Goal: Task Accomplishment & Management: Manage account settings

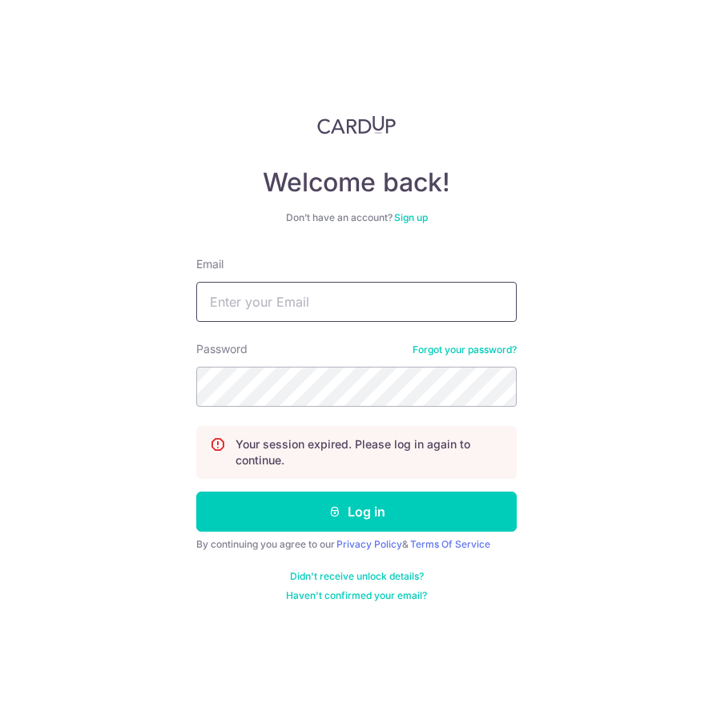
click at [287, 300] on input "Email" at bounding box center [356, 302] width 320 height 40
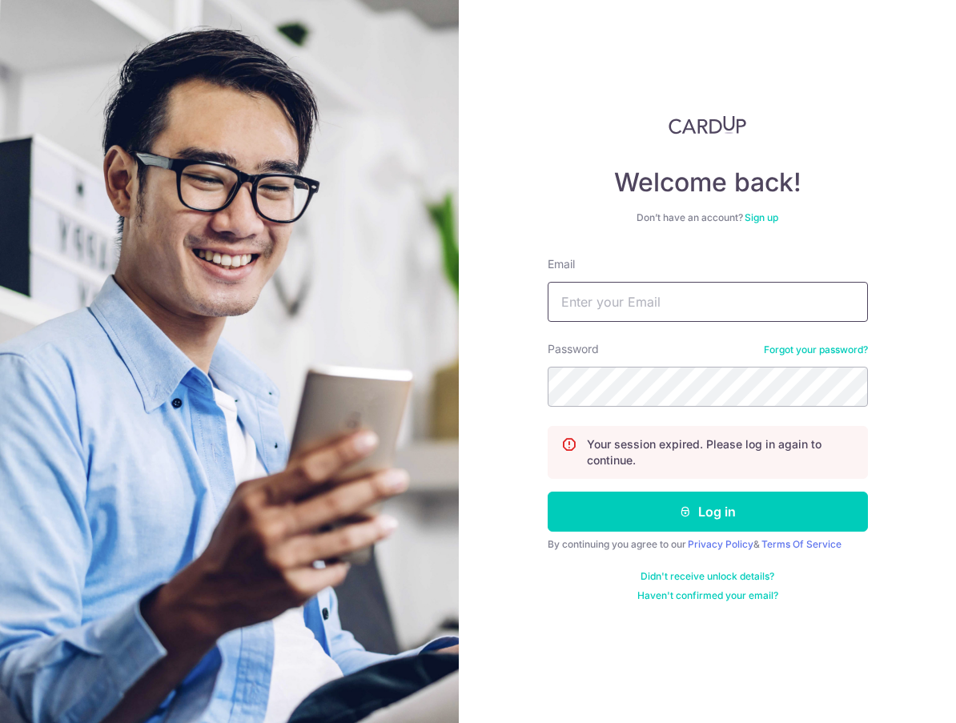
click at [674, 301] on input "Email" at bounding box center [708, 302] width 320 height 40
type input "[EMAIL_ADDRESS][DOMAIN_NAME]"
click at [548, 492] on button "Log in" at bounding box center [708, 512] width 320 height 40
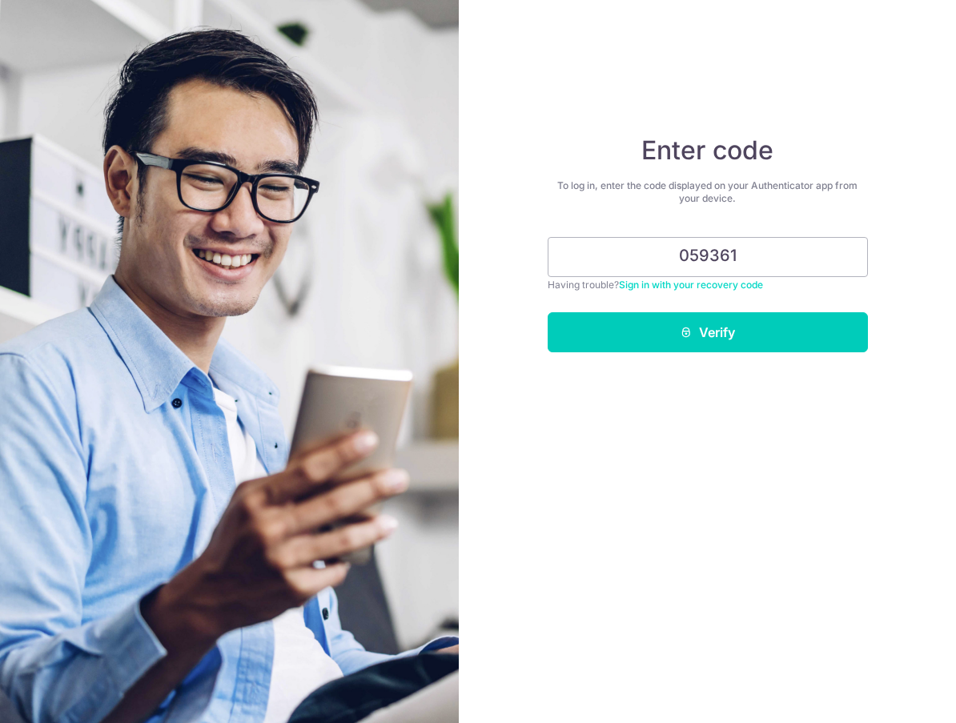
type input "059361"
click at [548, 312] on button "Verify" at bounding box center [708, 332] width 320 height 40
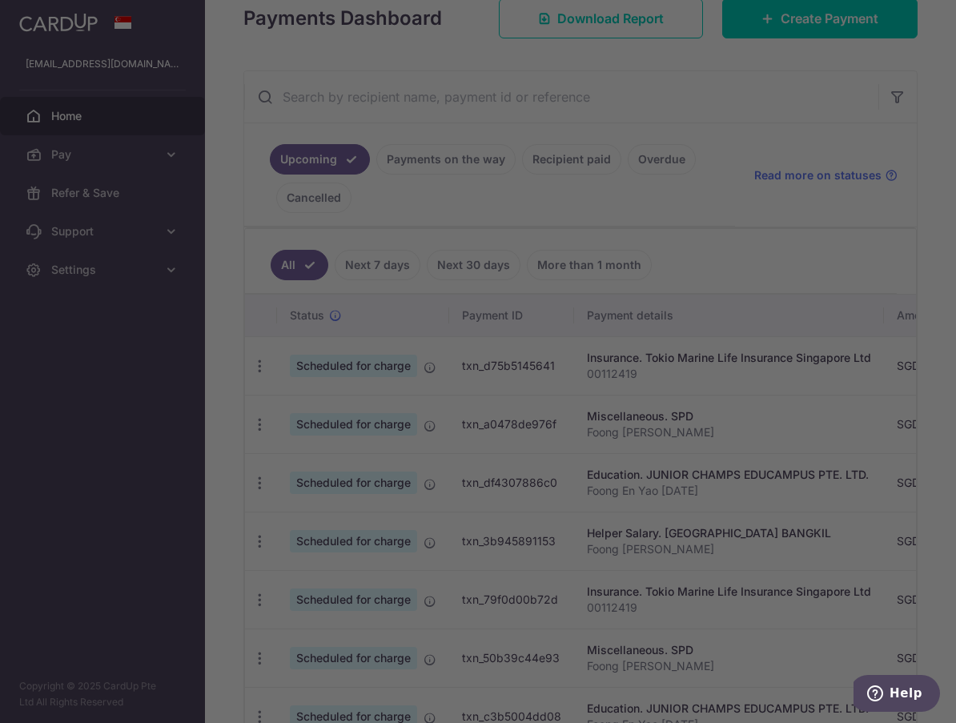
scroll to position [240, 0]
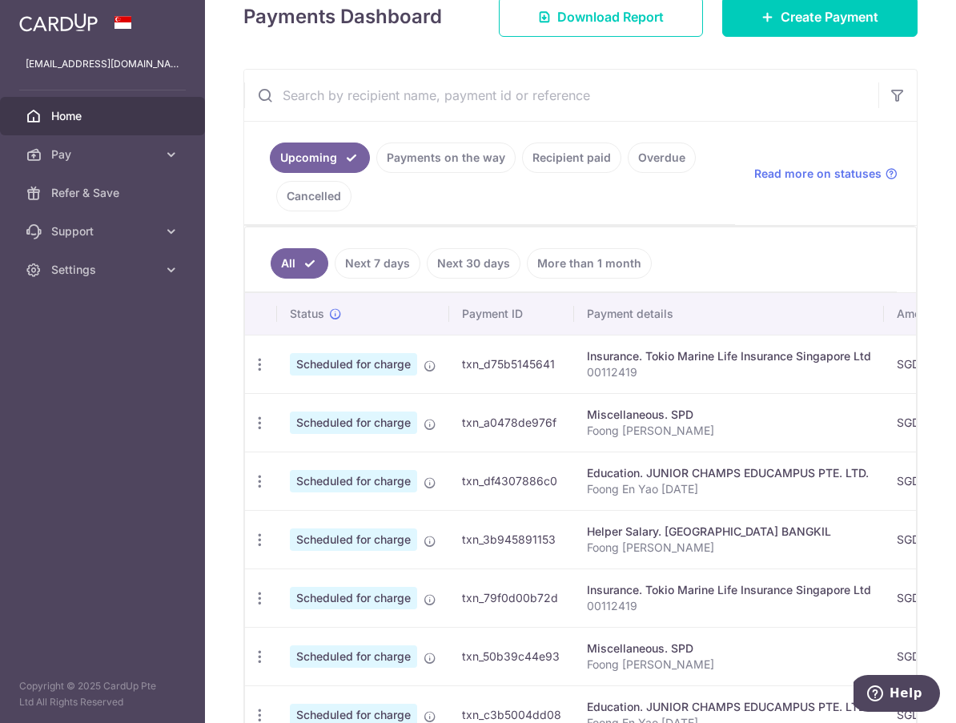
click at [563, 157] on link "Recipient paid" at bounding box center [571, 158] width 99 height 30
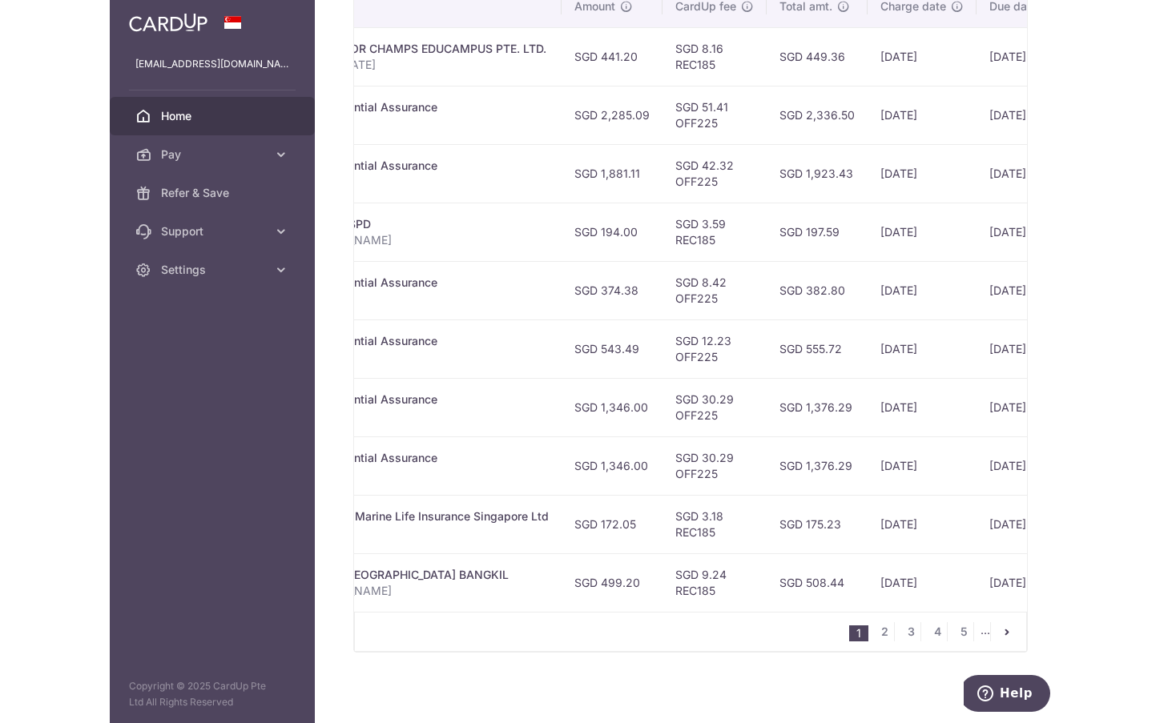
scroll to position [0, 438]
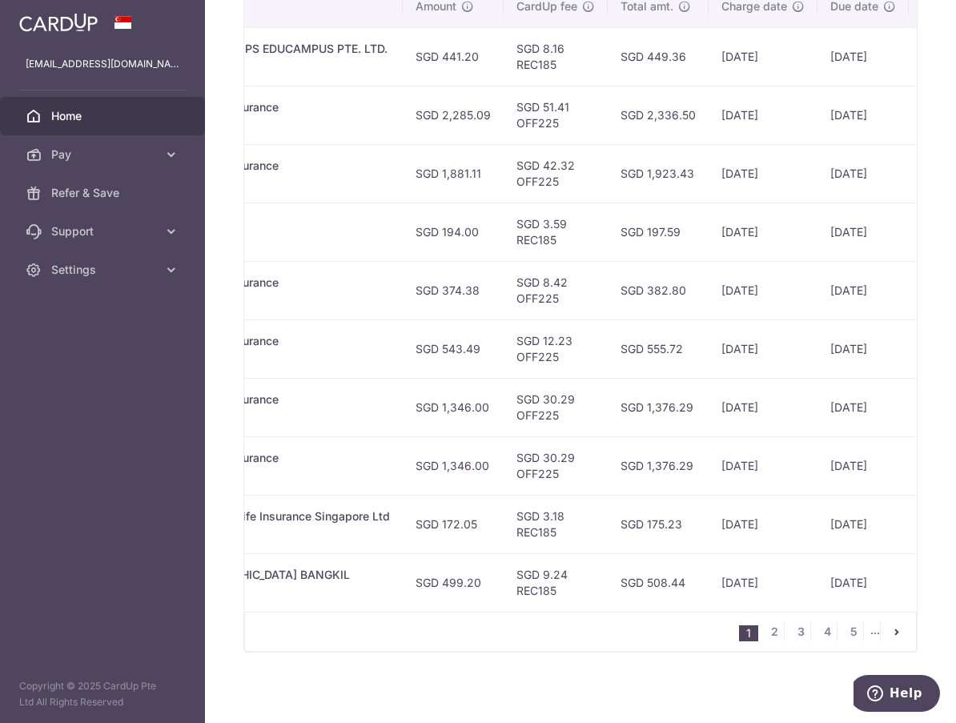
drag, startPoint x: 442, startPoint y: 583, endPoint x: 472, endPoint y: 593, distance: 31.2
click at [472, 593] on td "SGD 499.20" at bounding box center [453, 582] width 101 height 58
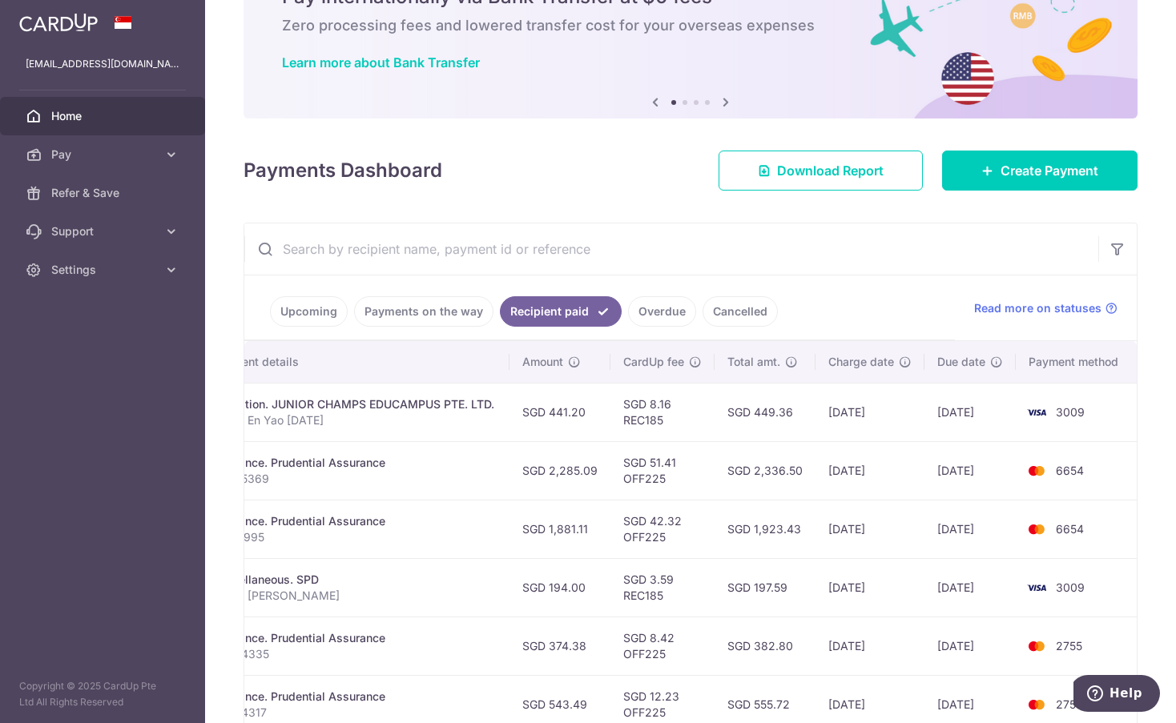
scroll to position [0, 0]
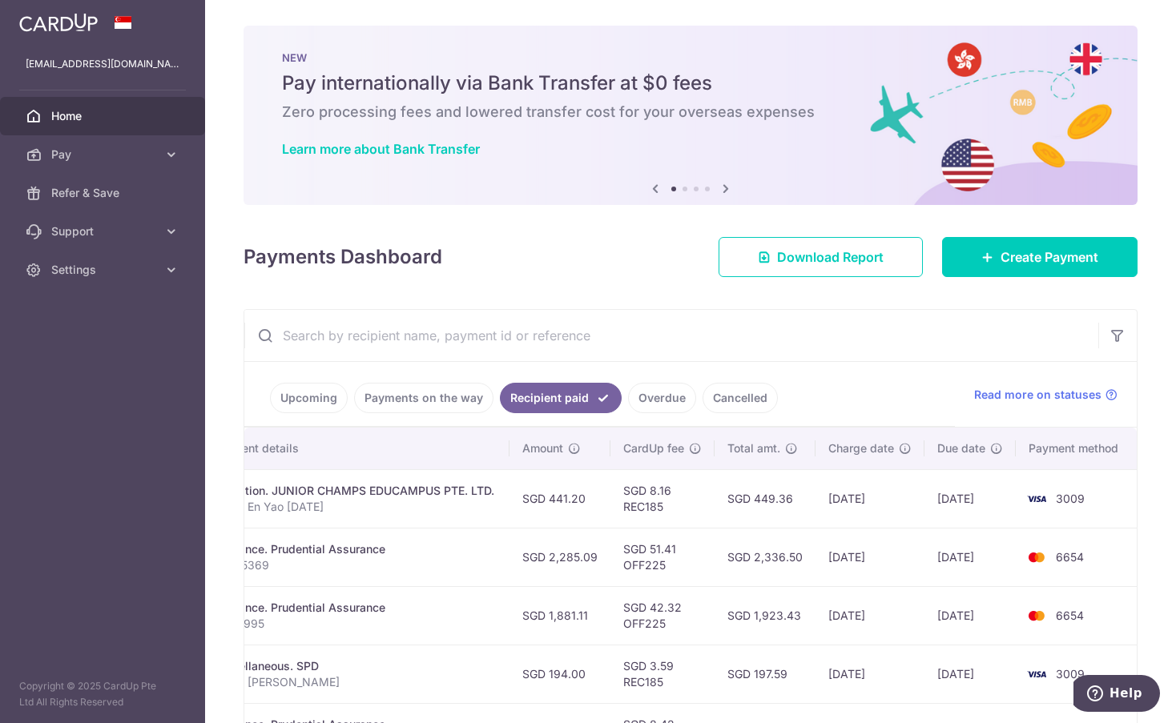
click at [295, 401] on link "Upcoming" at bounding box center [309, 398] width 78 height 30
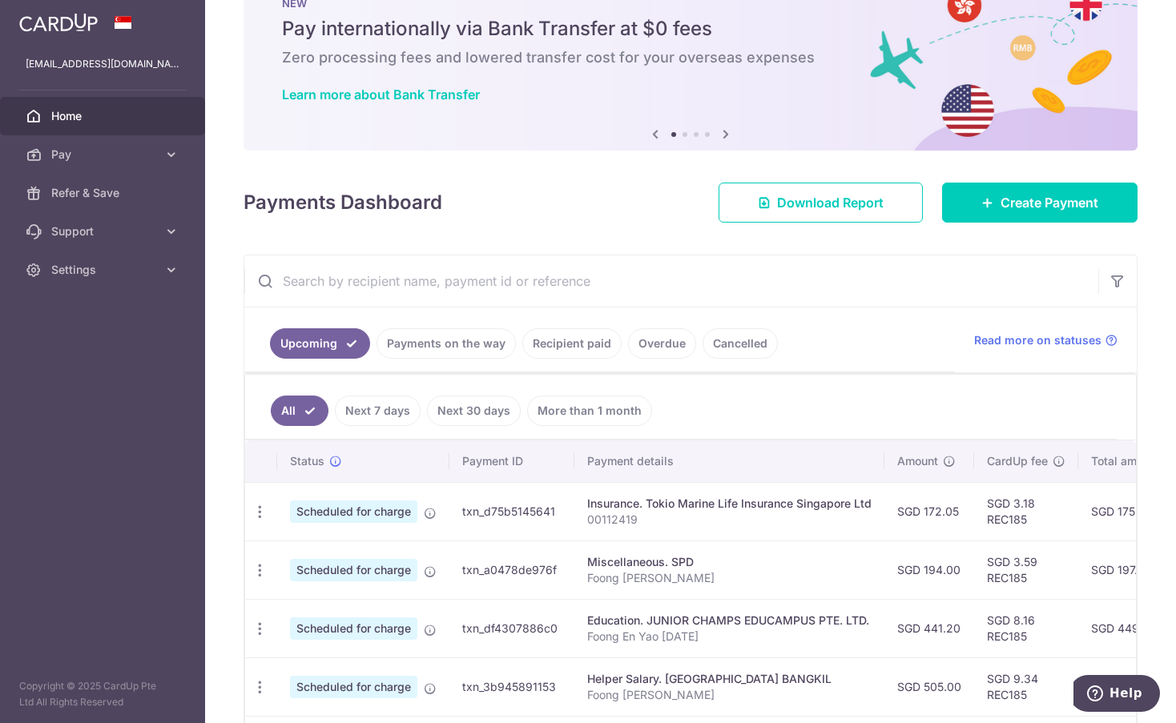
scroll to position [80, 0]
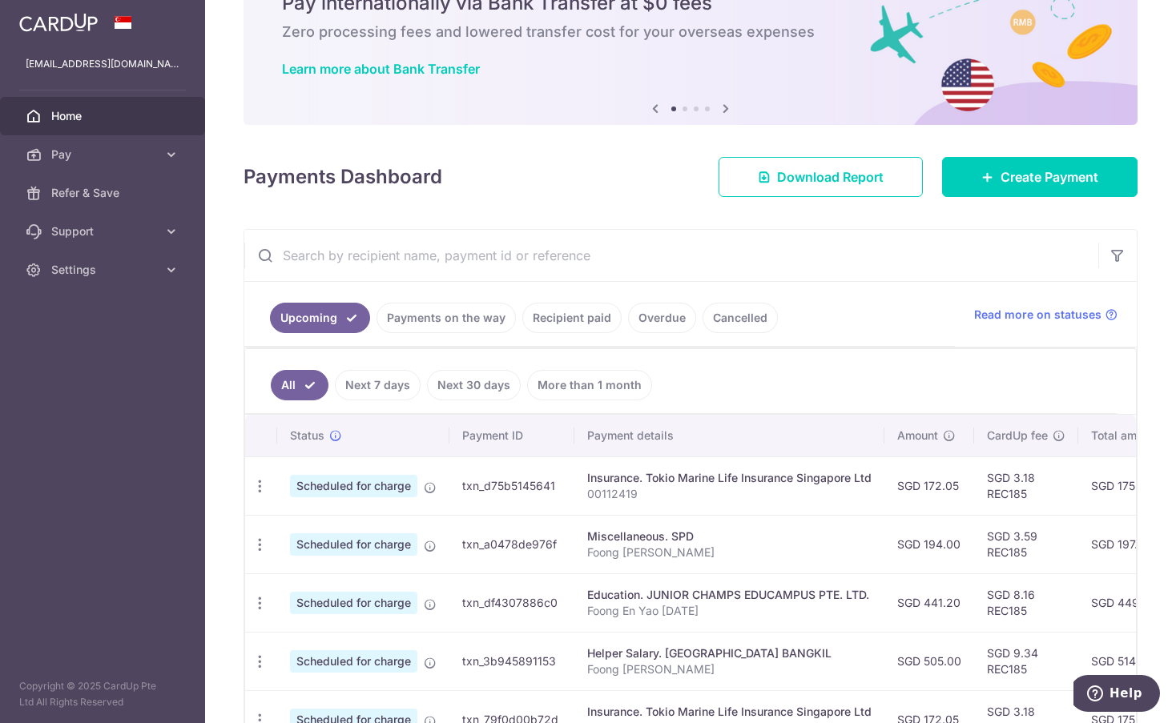
click at [431, 310] on link "Payments on the way" at bounding box center [445, 318] width 139 height 30
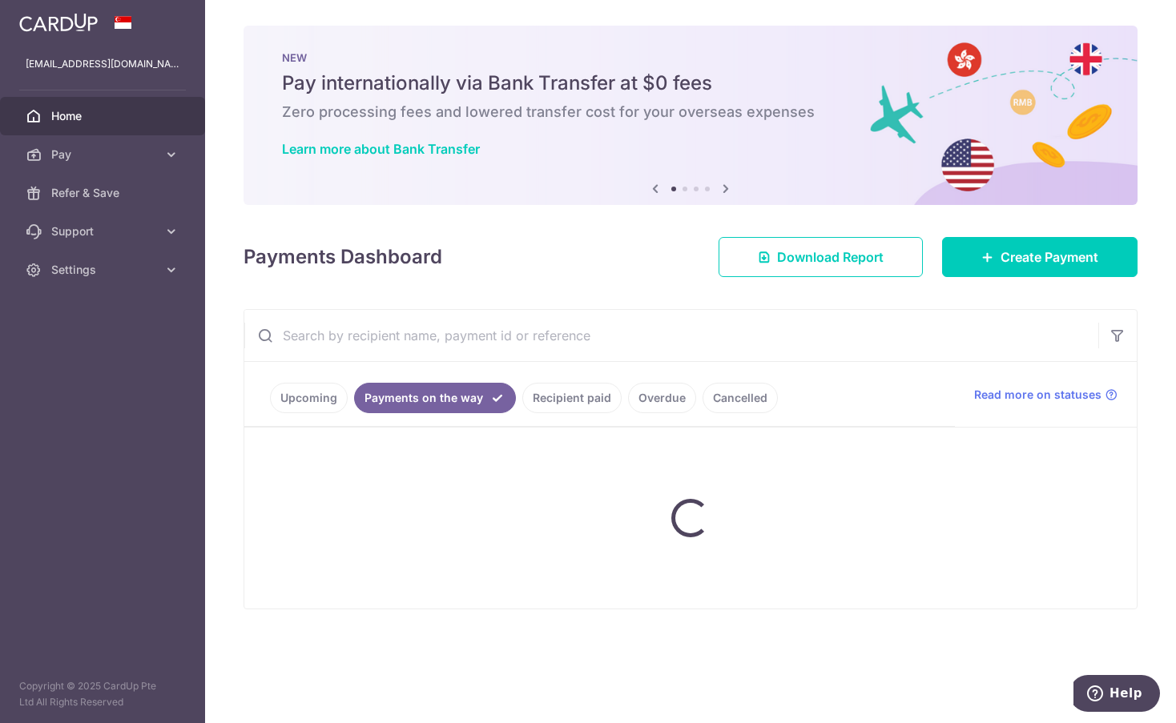
scroll to position [0, 0]
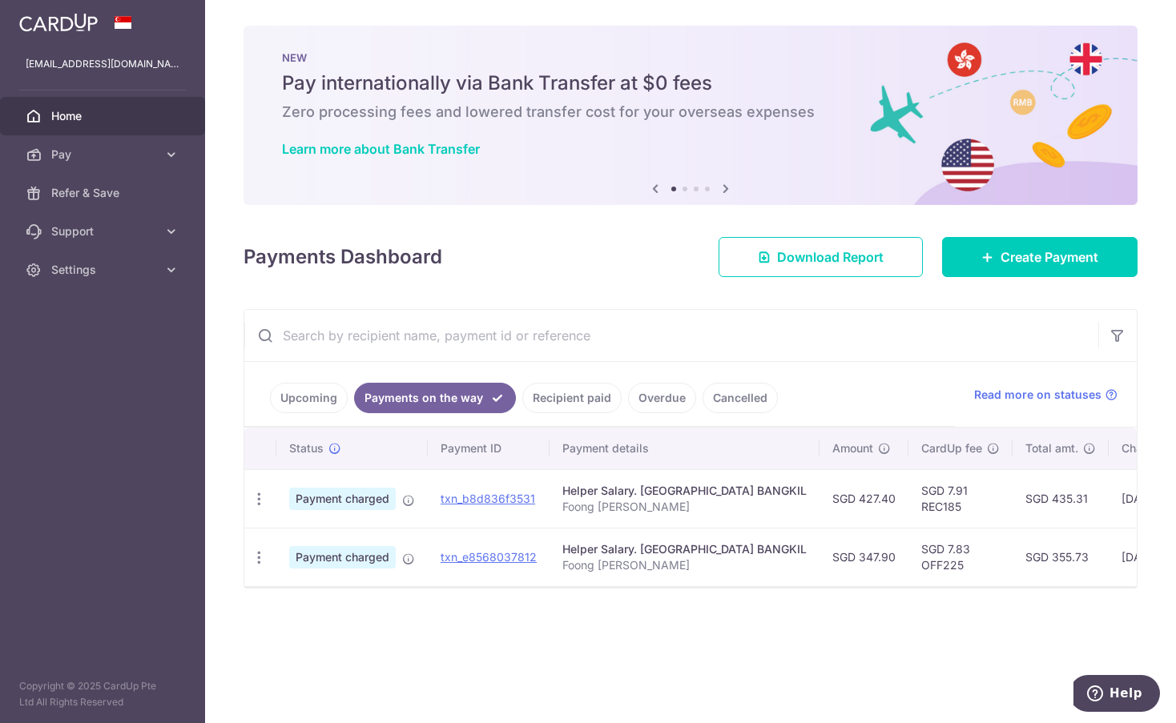
click at [312, 395] on link "Upcoming" at bounding box center [309, 398] width 78 height 30
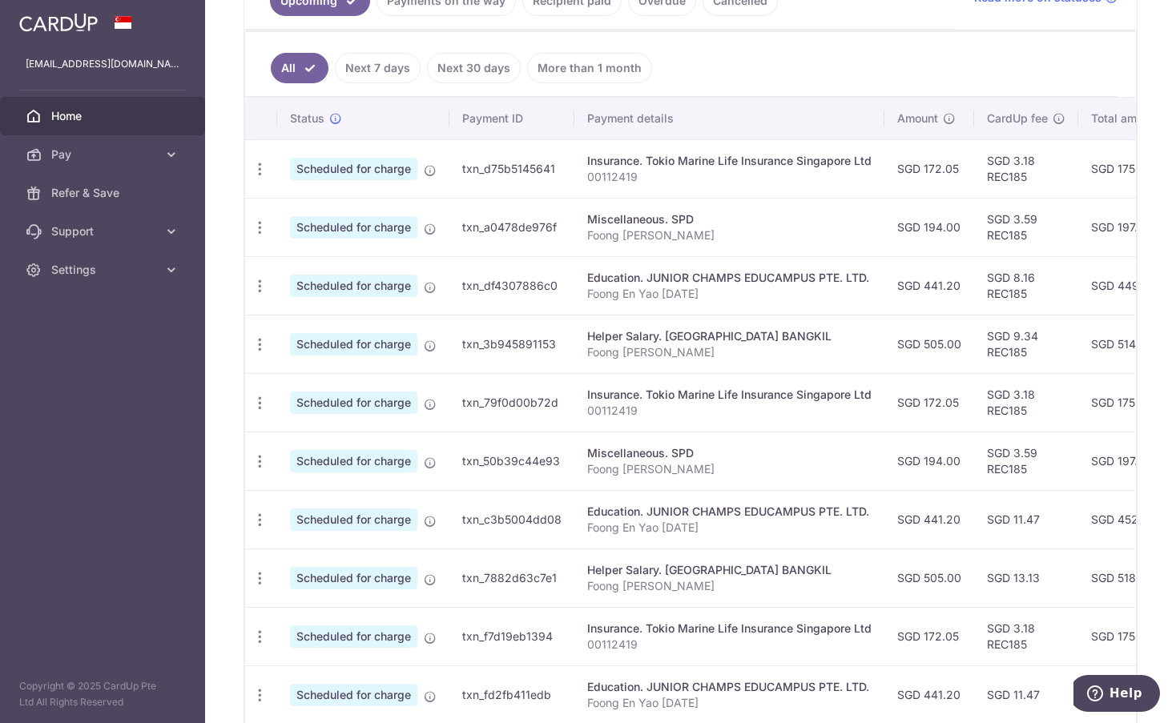
scroll to position [400, 0]
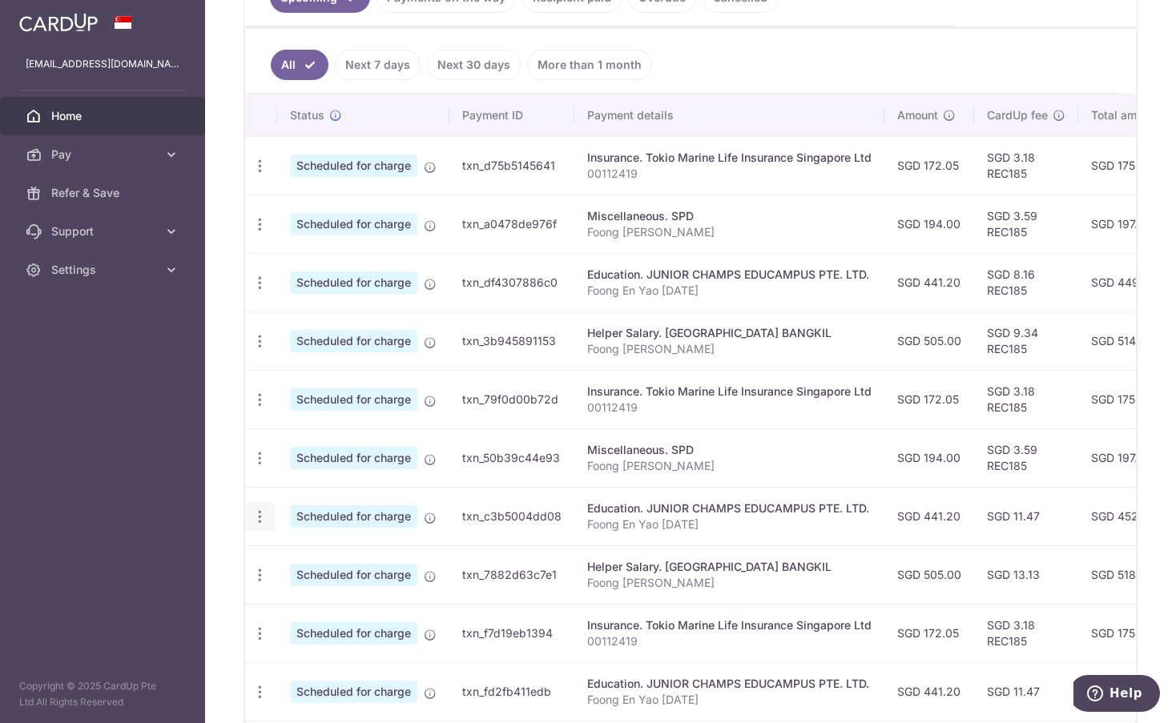
click at [258, 520] on icon "button" at bounding box center [259, 517] width 17 height 17
click at [297, 559] on span "Update payment" at bounding box center [345, 560] width 109 height 19
radio input "true"
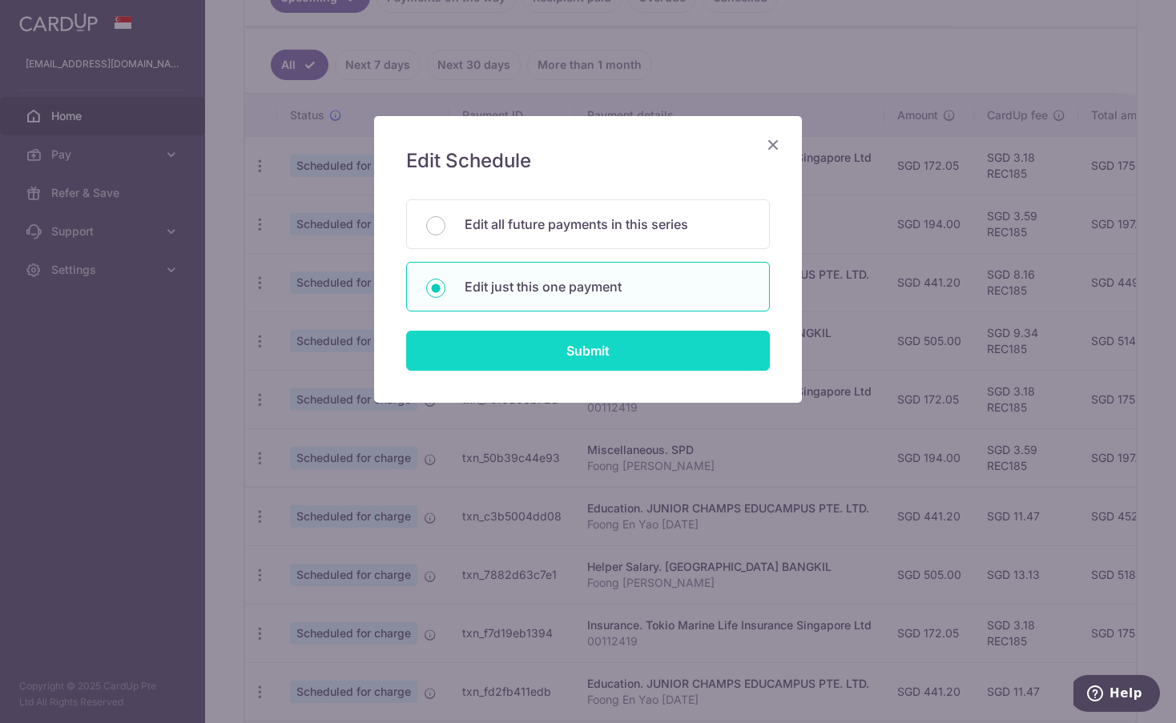
click at [549, 354] on input "Submit" at bounding box center [588, 351] width 364 height 40
radio input "true"
type input "441.20"
type input "29/10/2025"
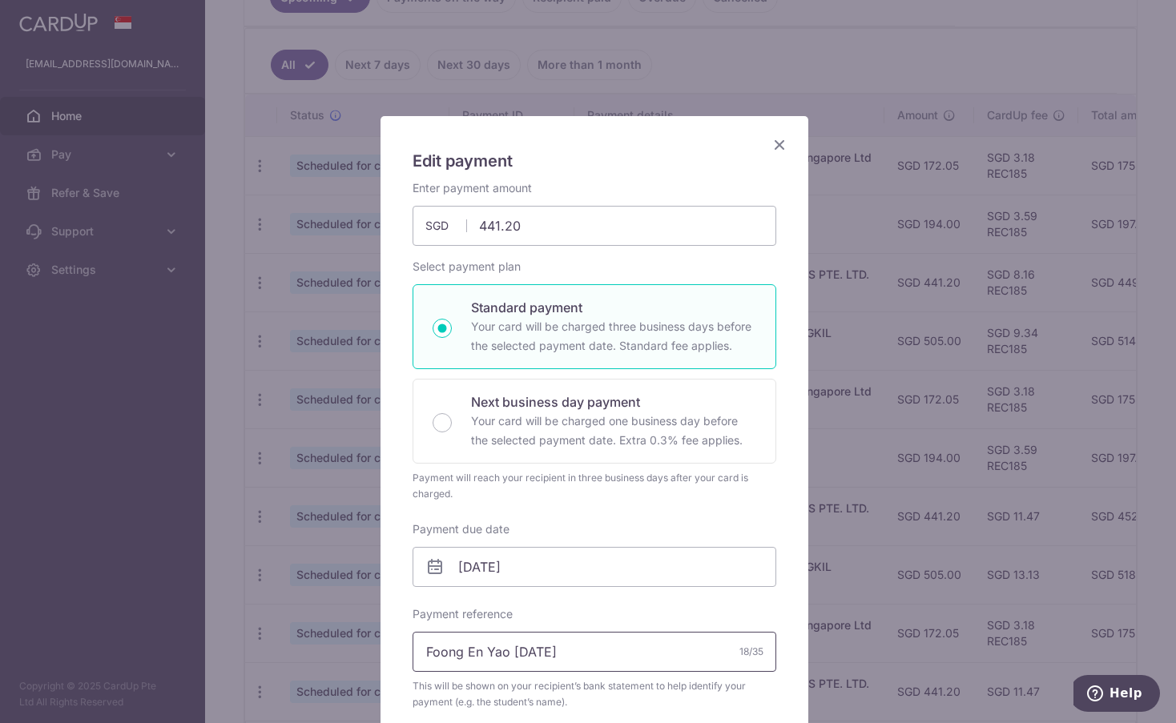
drag, startPoint x: 508, startPoint y: 648, endPoint x: 527, endPoint y: 654, distance: 20.3
click at [527, 654] on input "Foong En Yao Jan25" at bounding box center [594, 652] width 364 height 40
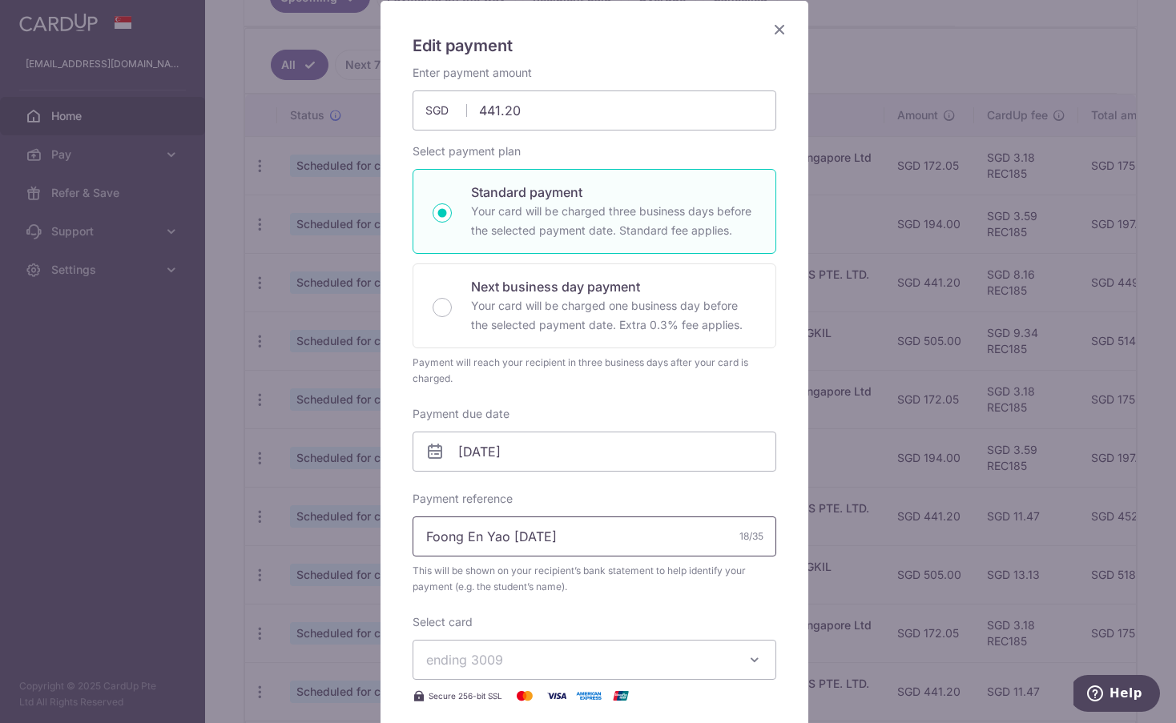
scroll to position [320, 0]
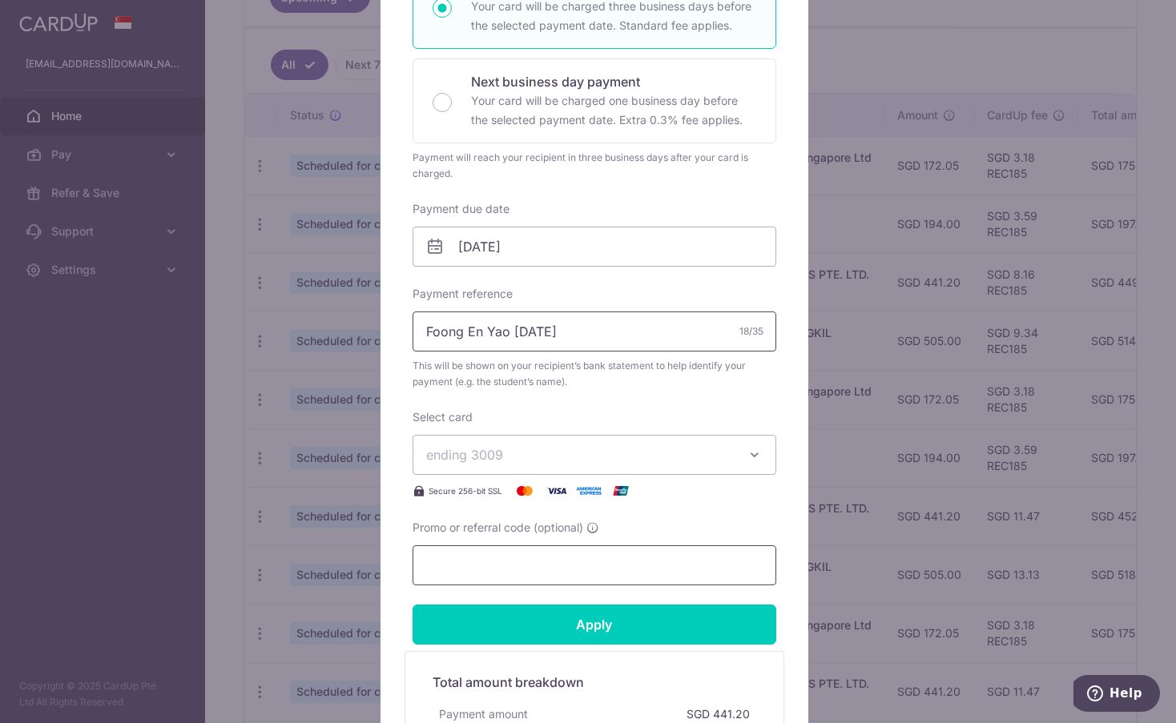
type input "Foong En Yao Nov25"
click at [587, 575] on input "Promo or referral code (optional)" at bounding box center [594, 565] width 364 height 40
click at [437, 562] on input "REC185" at bounding box center [594, 565] width 364 height 40
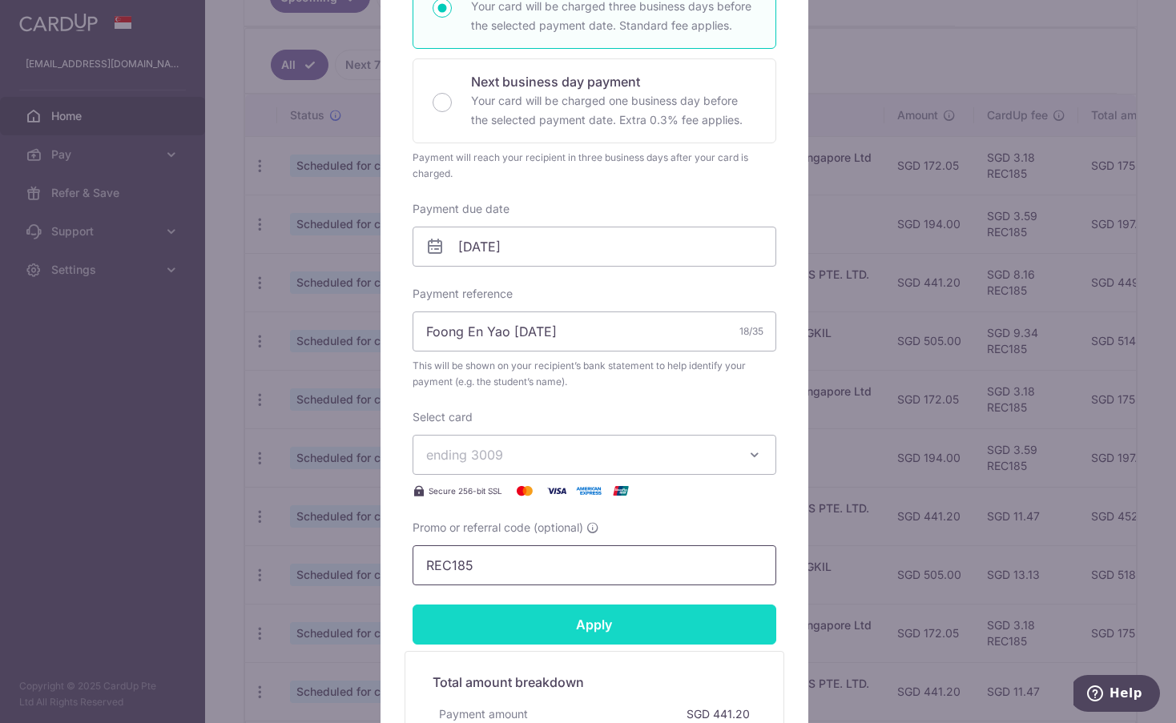
type input "REC185"
click at [481, 624] on input "Apply" at bounding box center [594, 625] width 364 height 40
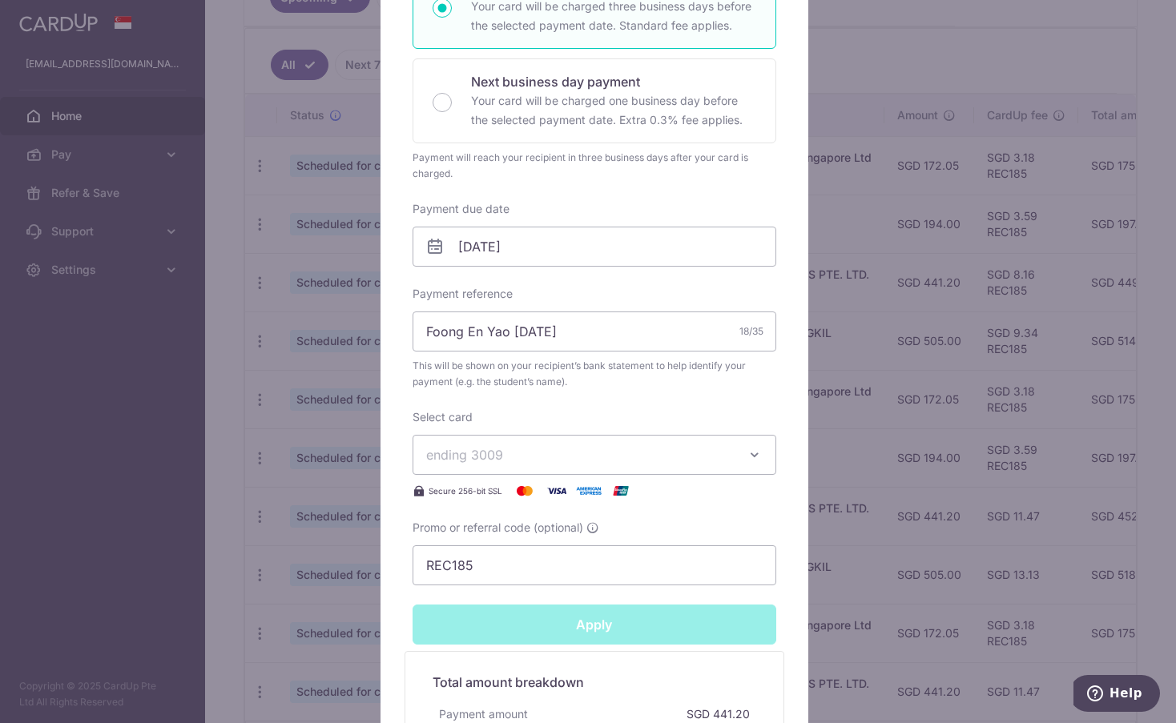
type input "Successfully Applied"
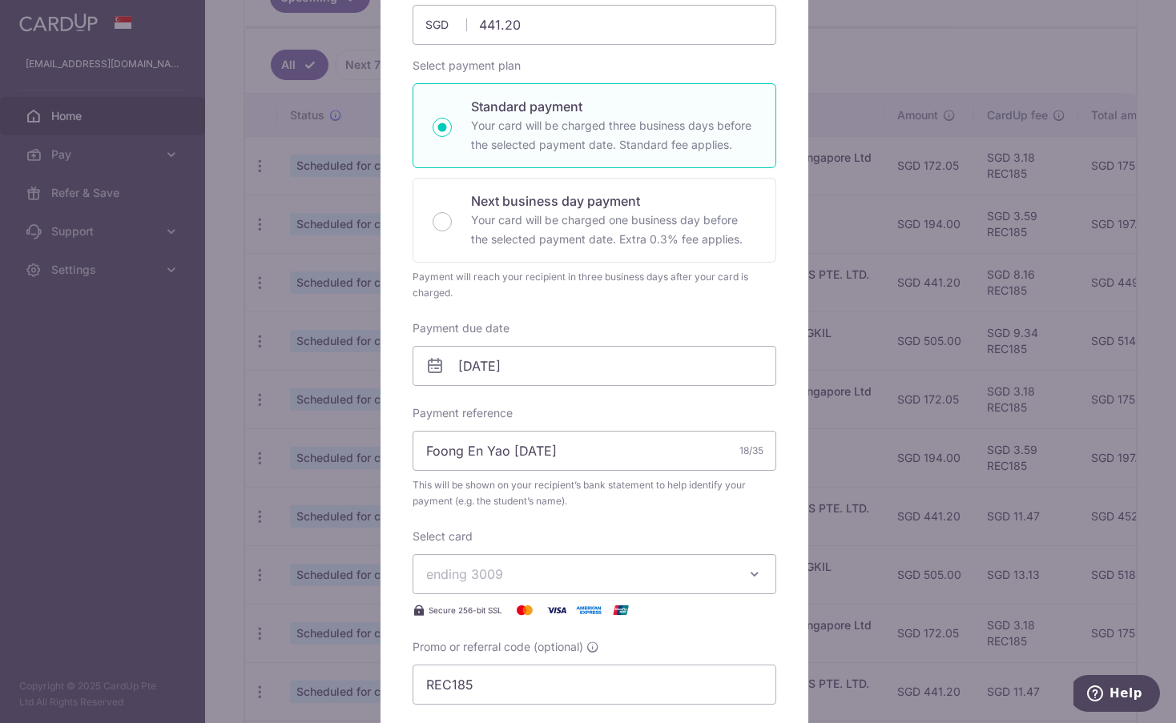
scroll to position [136, 0]
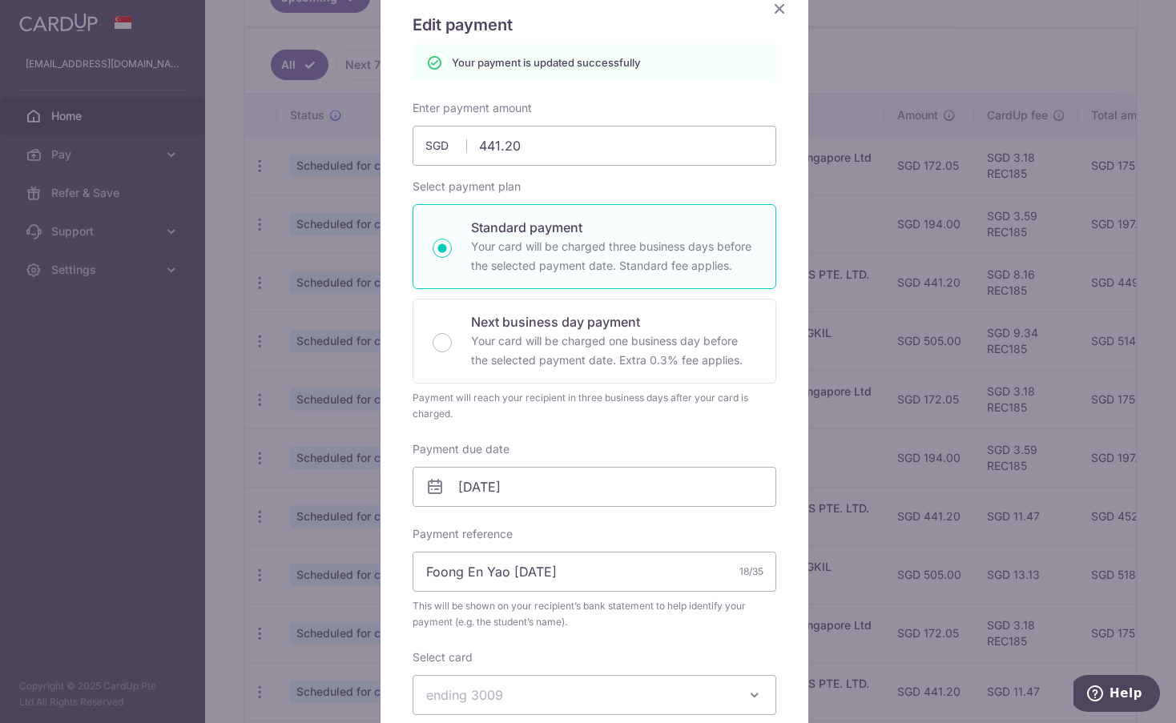
click at [776, 9] on icon "Close" at bounding box center [779, 8] width 19 height 20
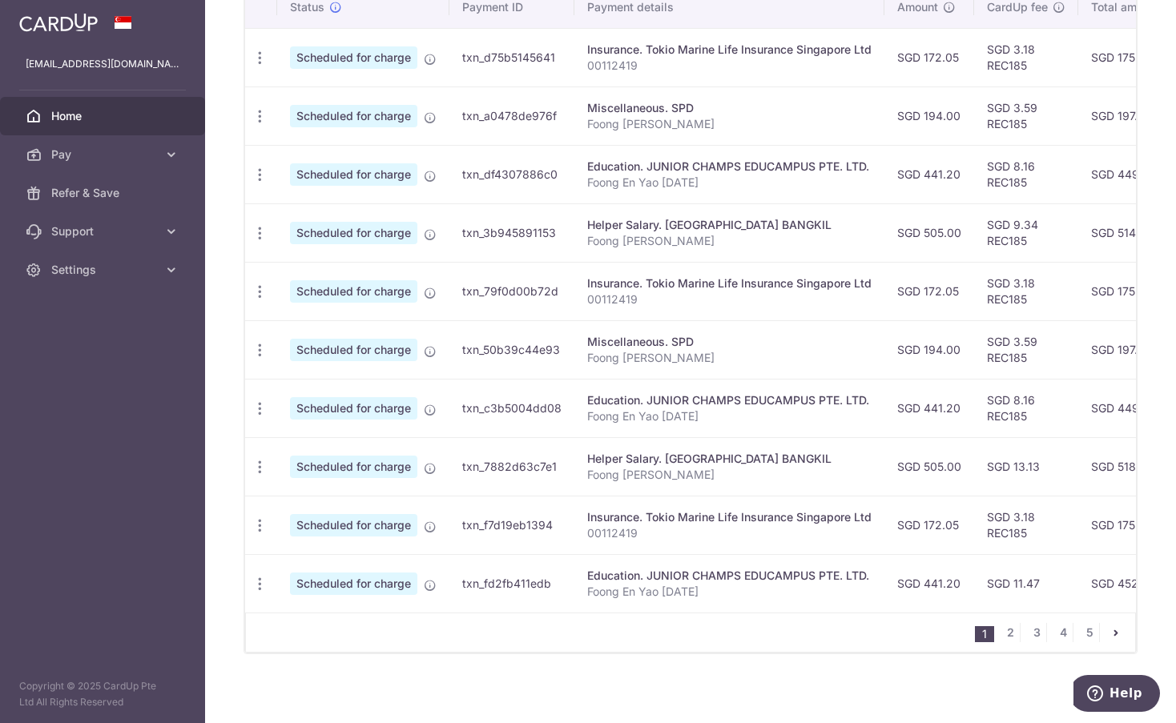
scroll to position [523, 0]
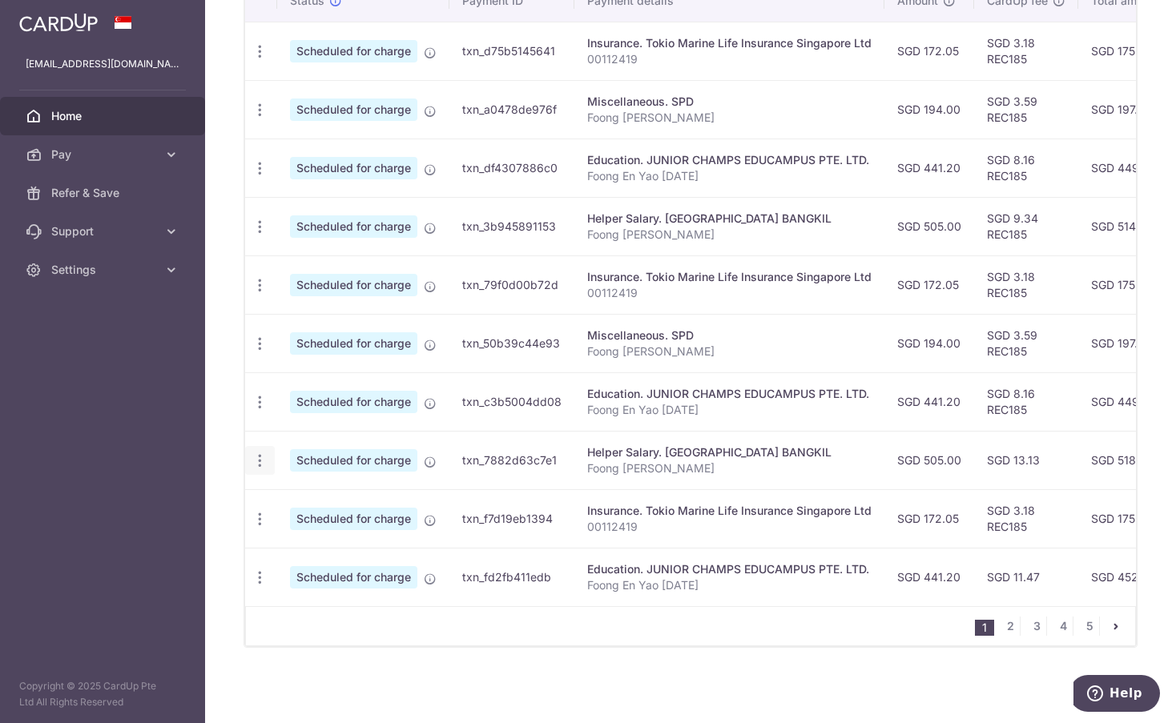
click at [257, 452] on icon "button" at bounding box center [259, 460] width 17 height 17
click at [308, 496] on span "Update payment" at bounding box center [345, 504] width 109 height 19
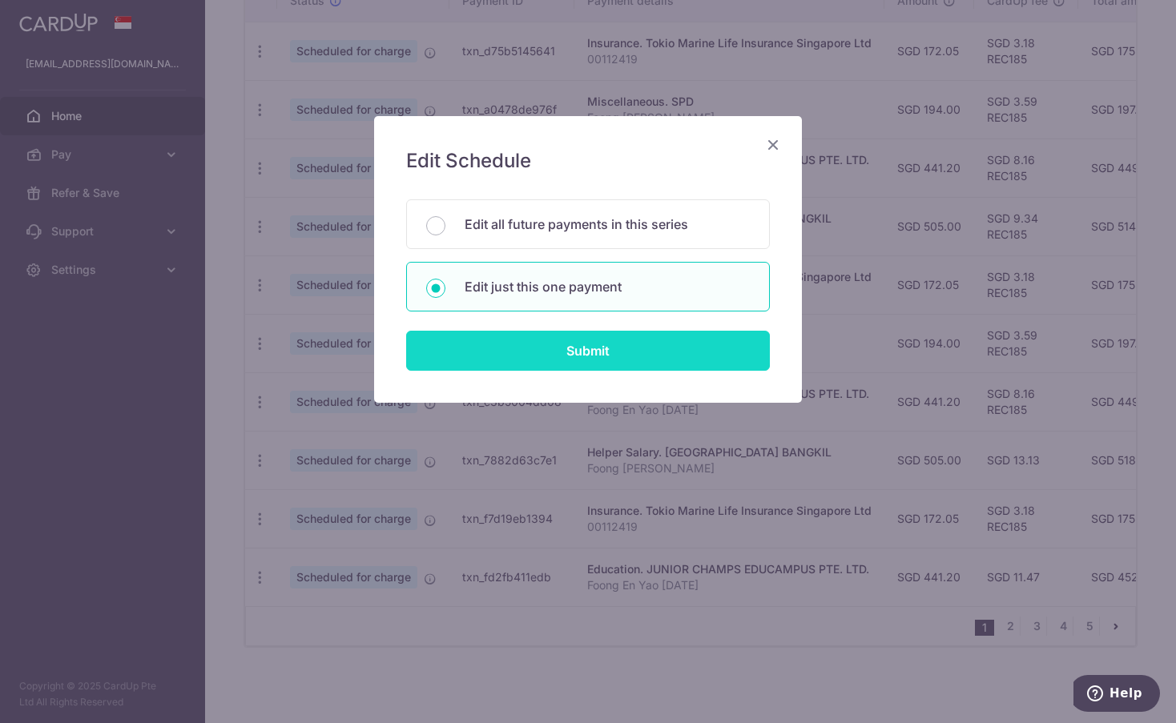
click at [541, 356] on input "Submit" at bounding box center [588, 351] width 364 height 40
radio input "true"
type input "505.00"
type input "[DATE]"
type input "Foong [PERSON_NAME]"
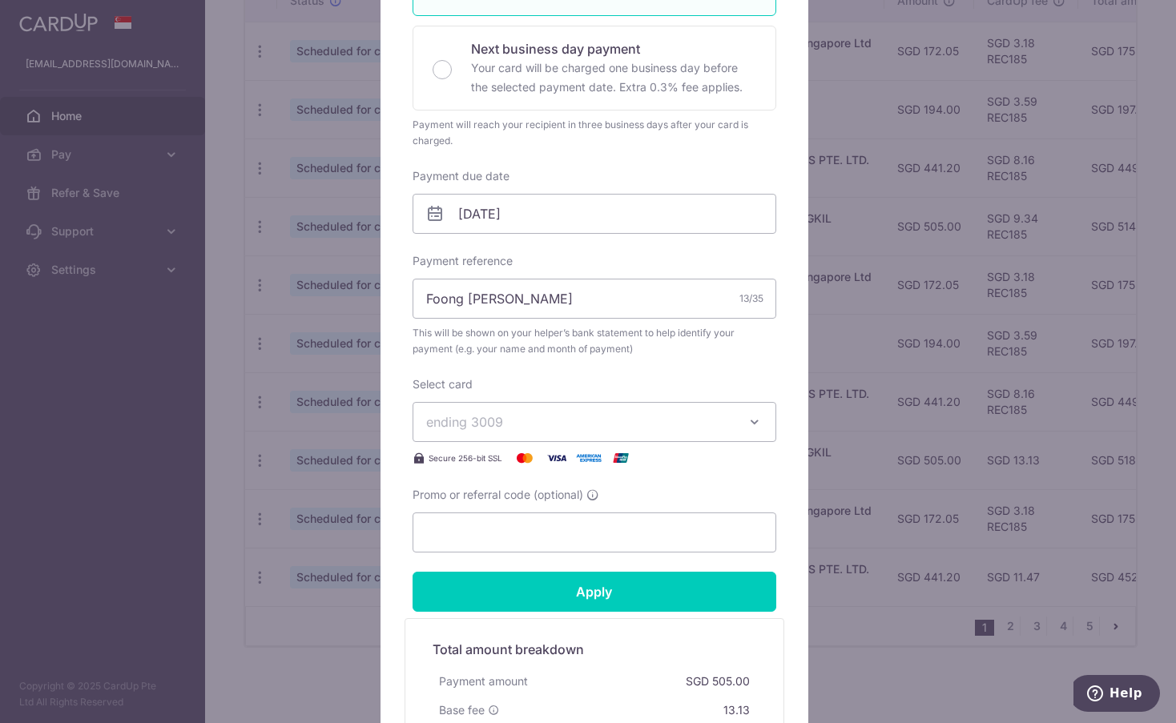
scroll to position [400, 0]
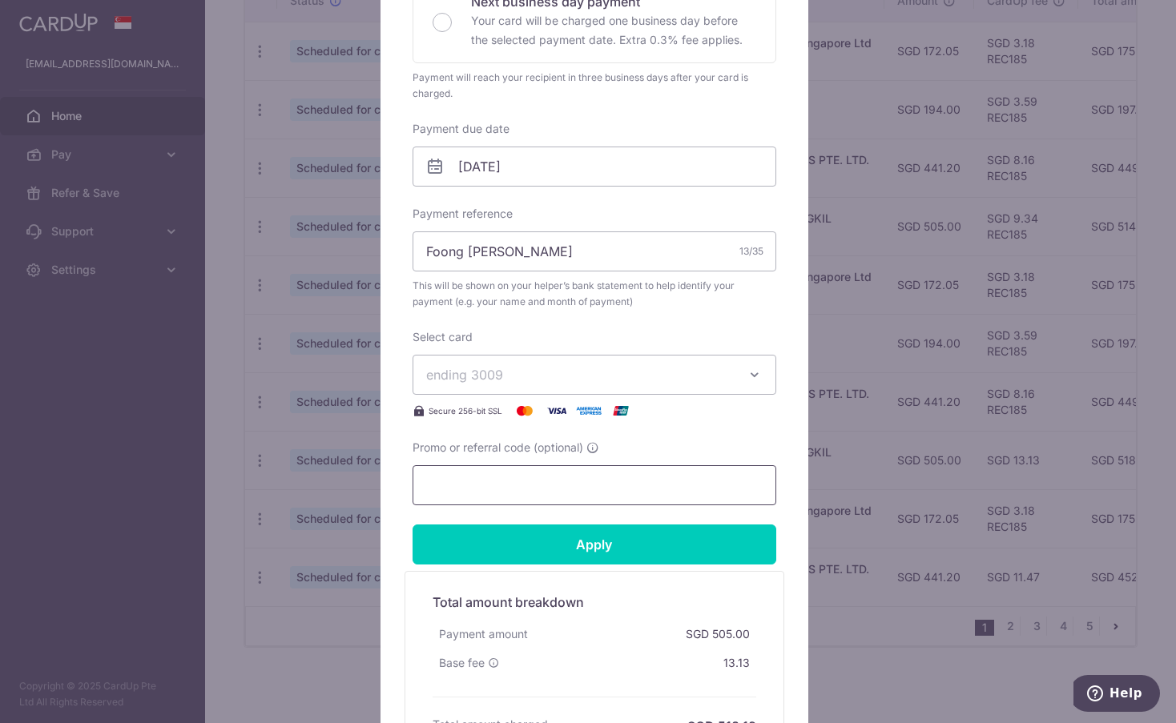
click at [586, 481] on input "Promo or referral code (optional)" at bounding box center [594, 485] width 364 height 40
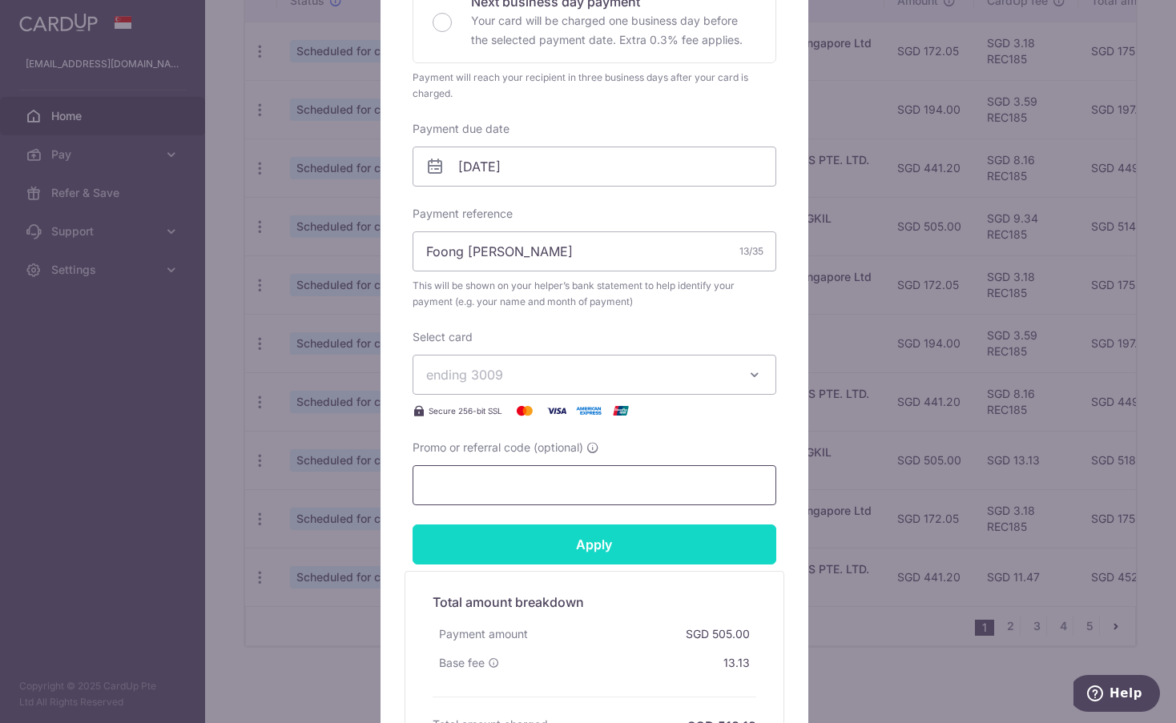
paste input "REC185"
type input "REC185"
click at [580, 537] on input "Apply" at bounding box center [594, 545] width 364 height 40
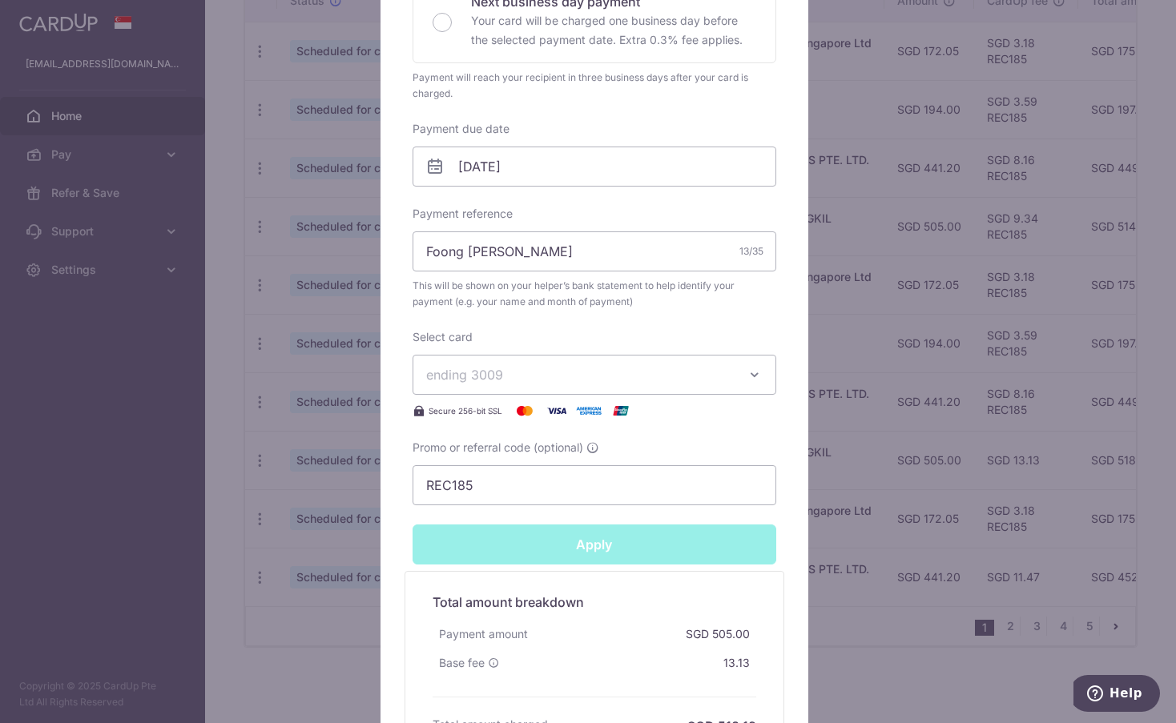
type input "Successfully Applied"
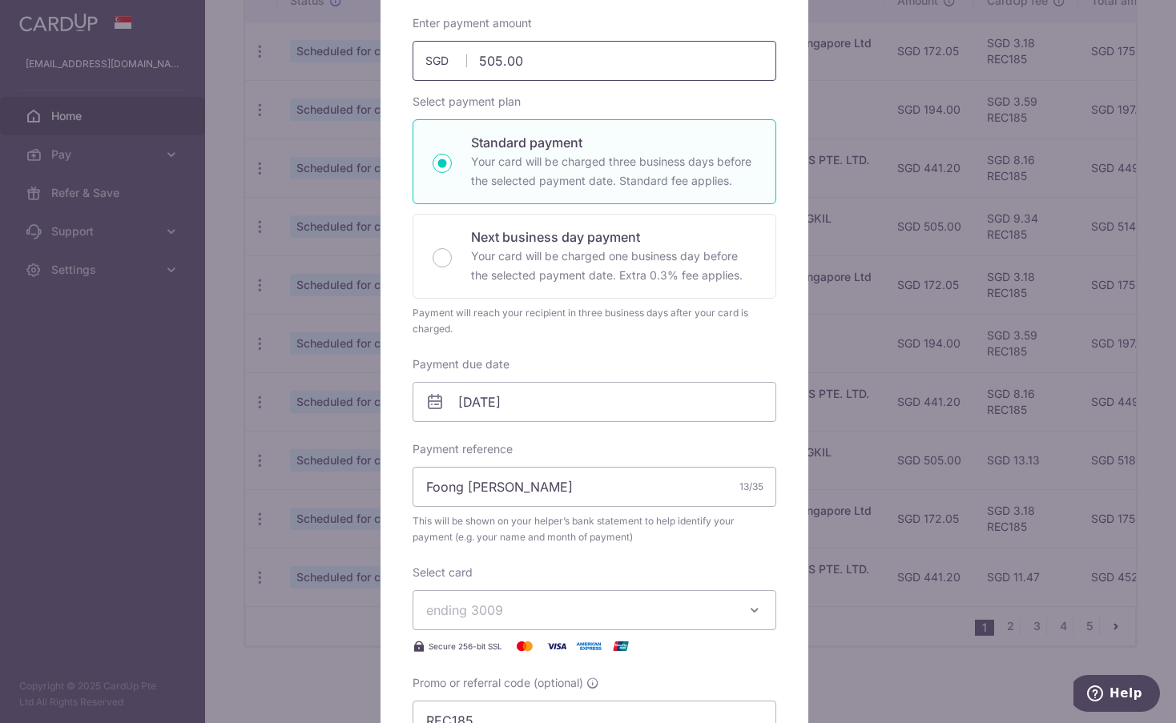
scroll to position [136, 0]
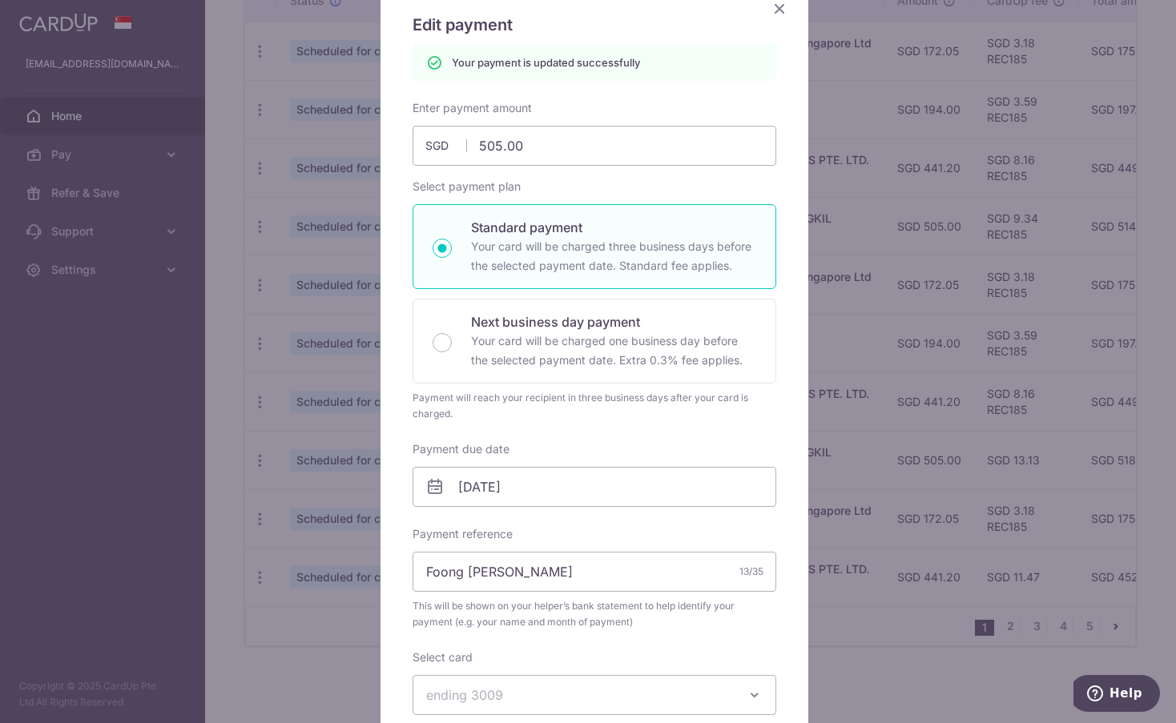
click at [770, 8] on icon "Close" at bounding box center [779, 8] width 19 height 20
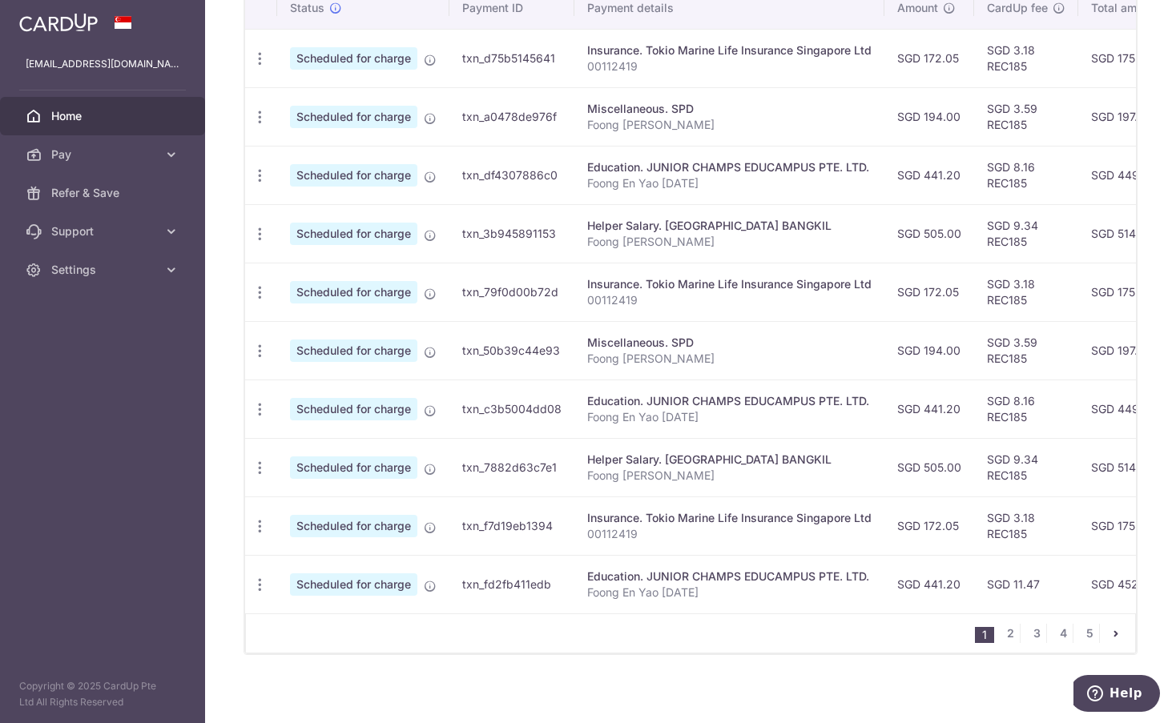
scroll to position [523, 0]
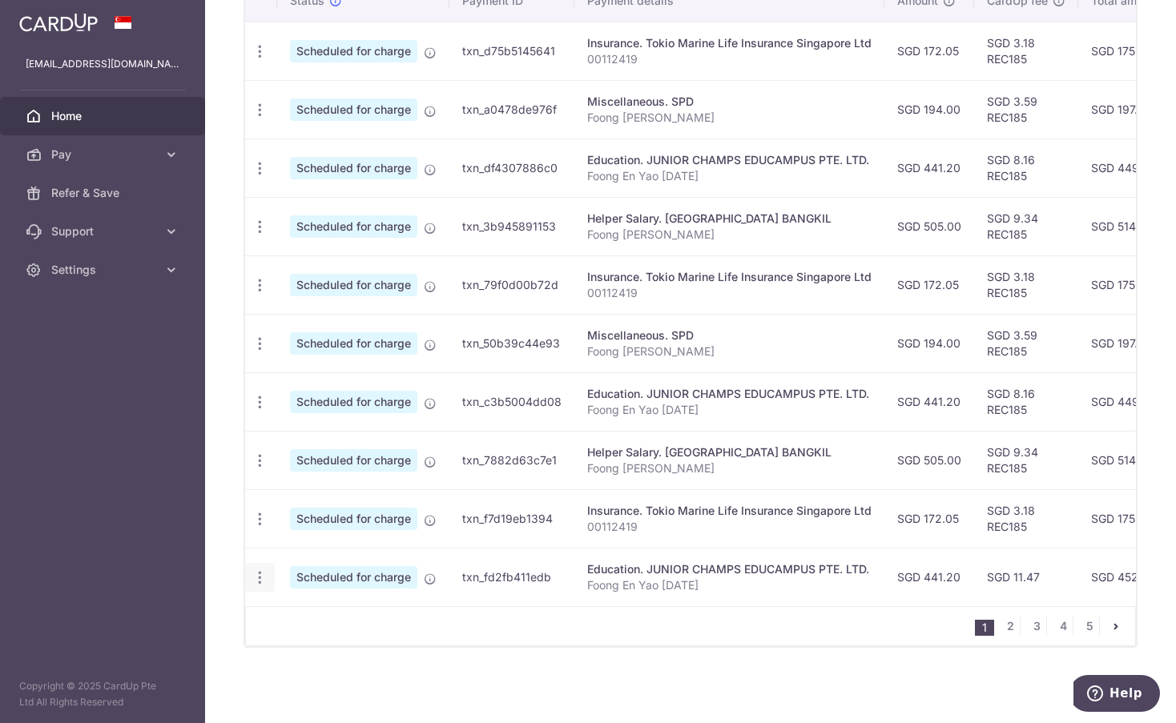
click at [257, 569] on icon "button" at bounding box center [259, 577] width 17 height 17
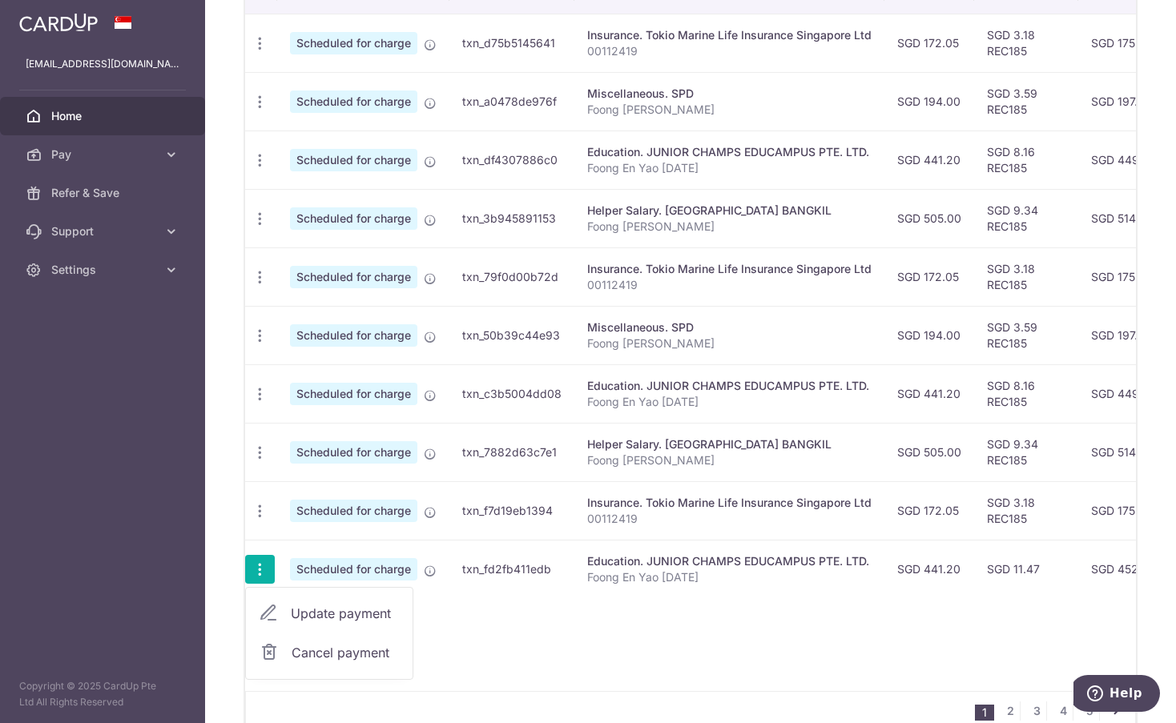
click at [340, 609] on span "Update payment" at bounding box center [345, 613] width 109 height 19
radio input "true"
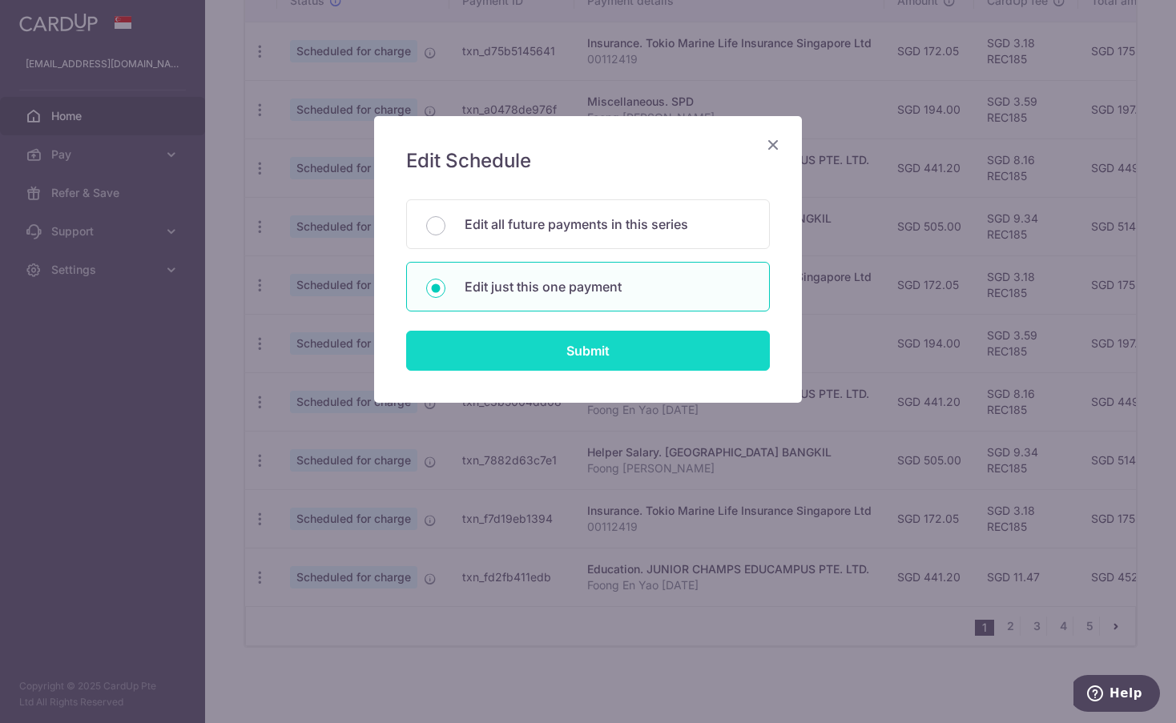
click at [497, 332] on input "Submit" at bounding box center [588, 351] width 364 height 40
radio input "true"
type input "441.20"
type input "29/11/2025"
type input "Foong En Yao Jan25"
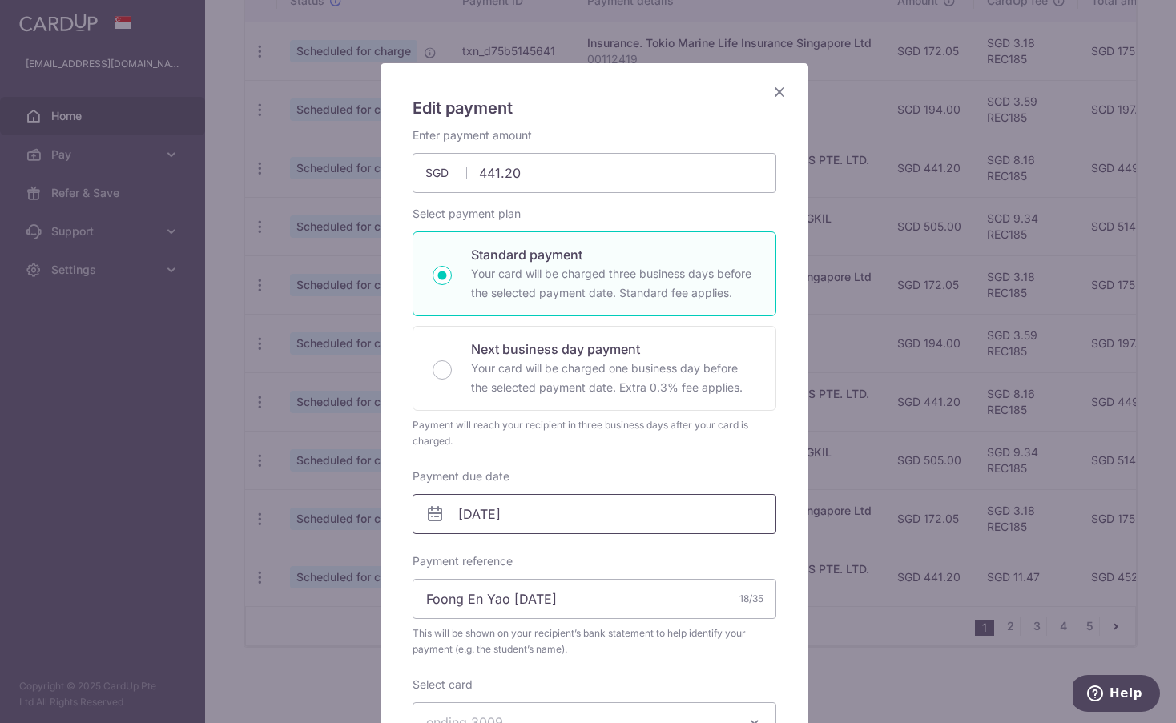
scroll to position [240, 0]
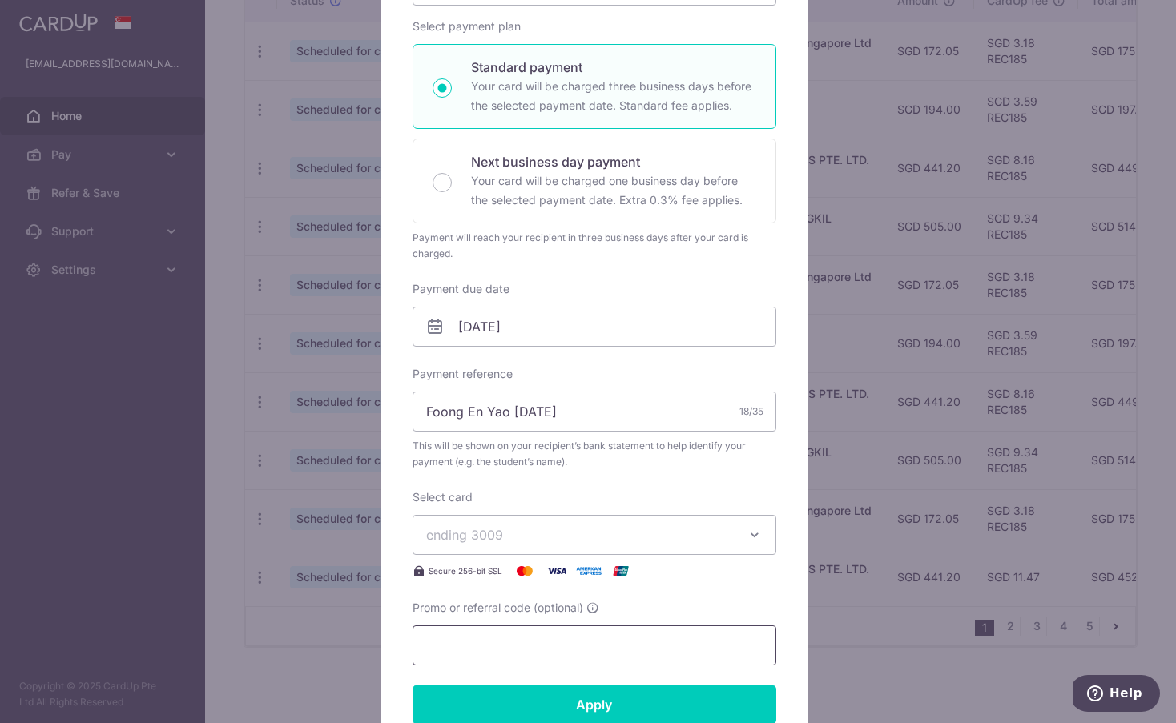
click at [503, 639] on input "Promo or referral code (optional)" at bounding box center [594, 645] width 364 height 40
paste input "REC185"
type input "REC185"
drag, startPoint x: 526, startPoint y: 416, endPoint x: 505, endPoint y: 421, distance: 21.4
click at [505, 421] on input "Foong En Yao Jan25" at bounding box center [594, 412] width 364 height 40
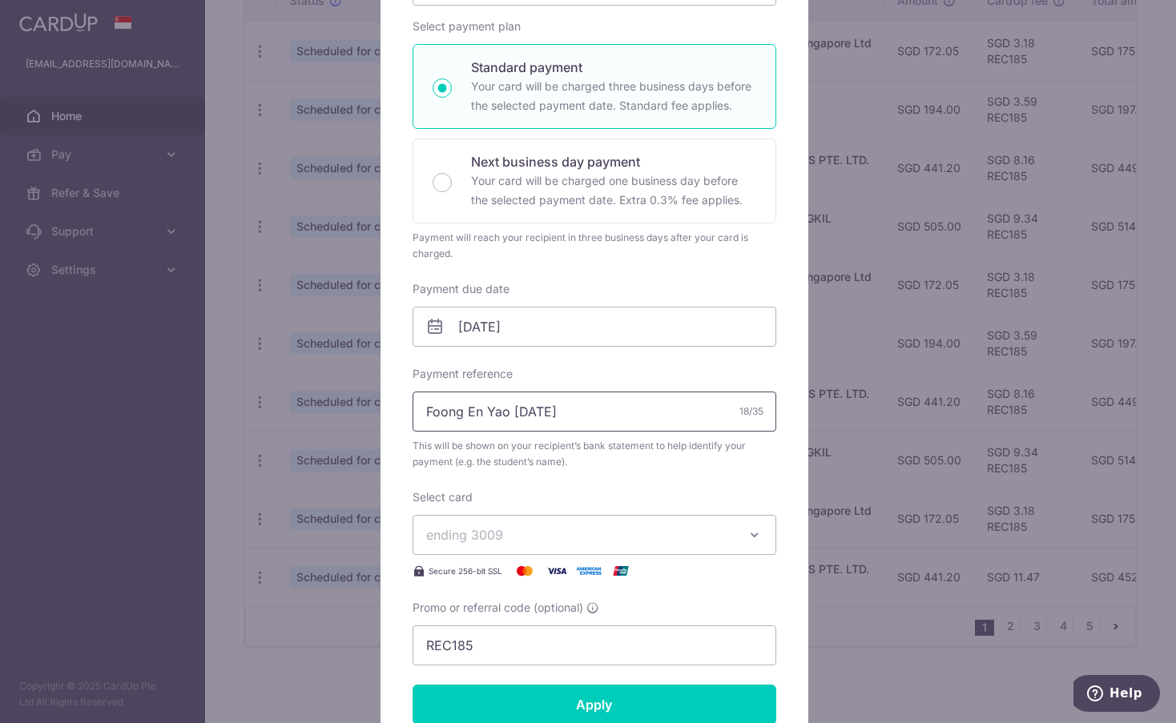
drag, startPoint x: 507, startPoint y: 416, endPoint x: 527, endPoint y: 414, distance: 20.2
click at [527, 414] on input "Foong En Yao dEC25" at bounding box center [594, 412] width 364 height 40
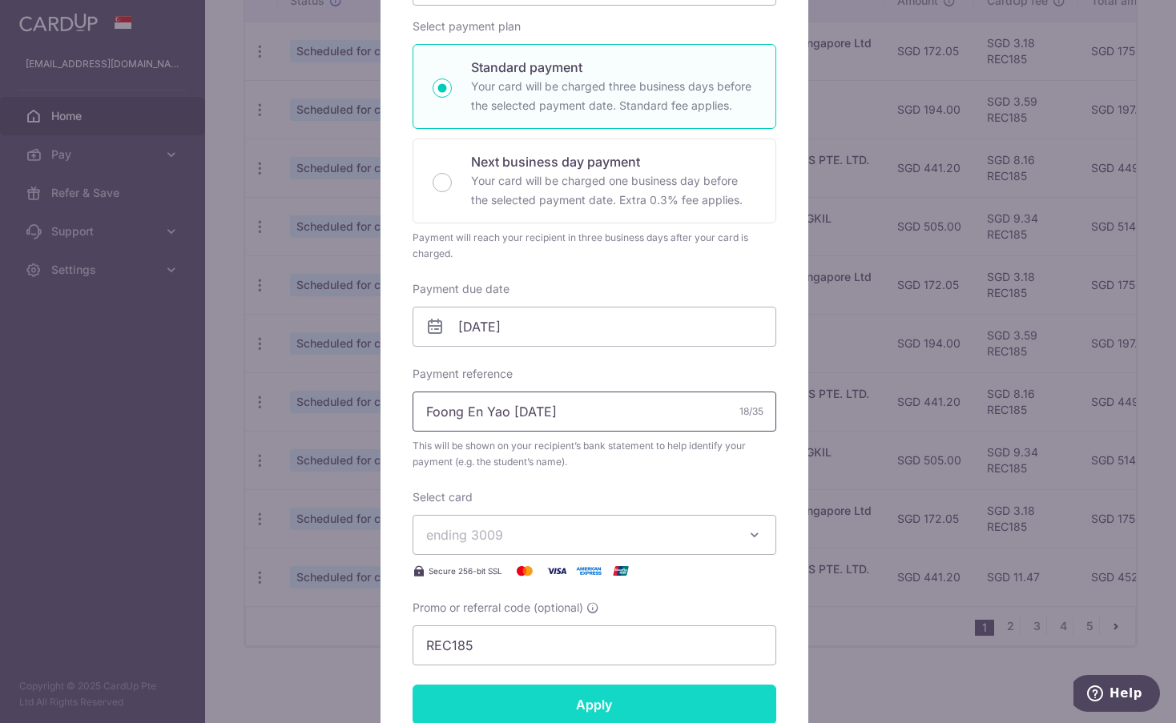
type input "Foong En Yao [DATE]"
click at [585, 705] on input "Apply" at bounding box center [594, 705] width 364 height 40
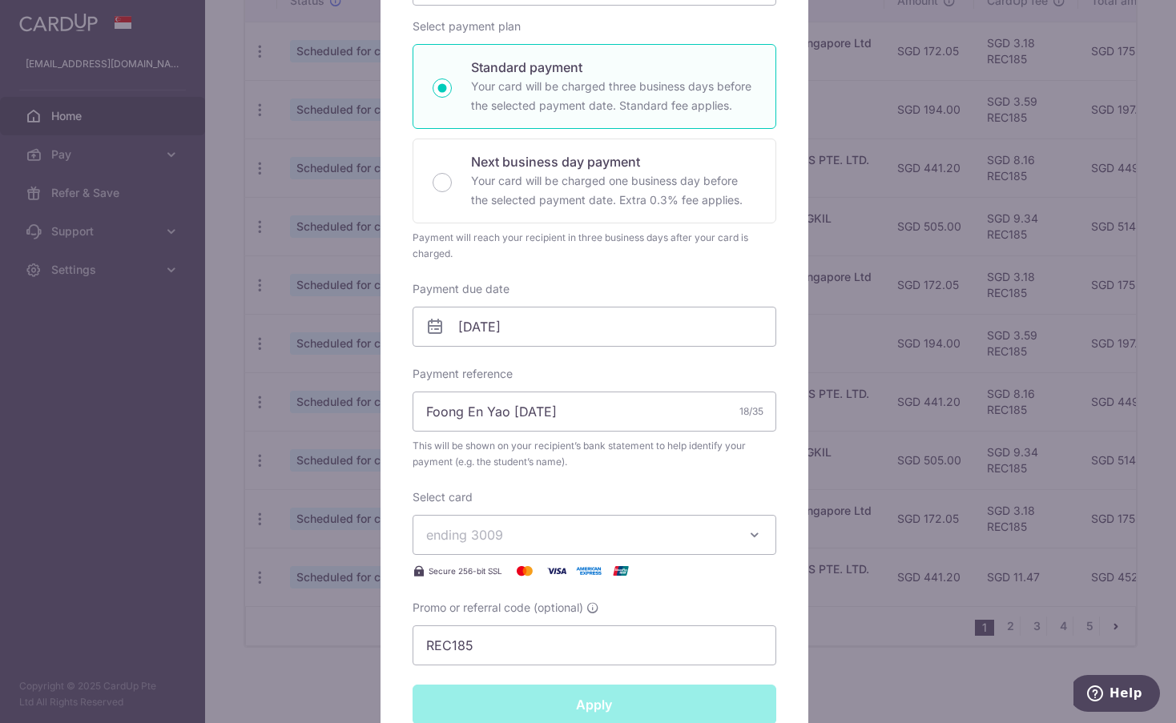
type input "Successfully Applied"
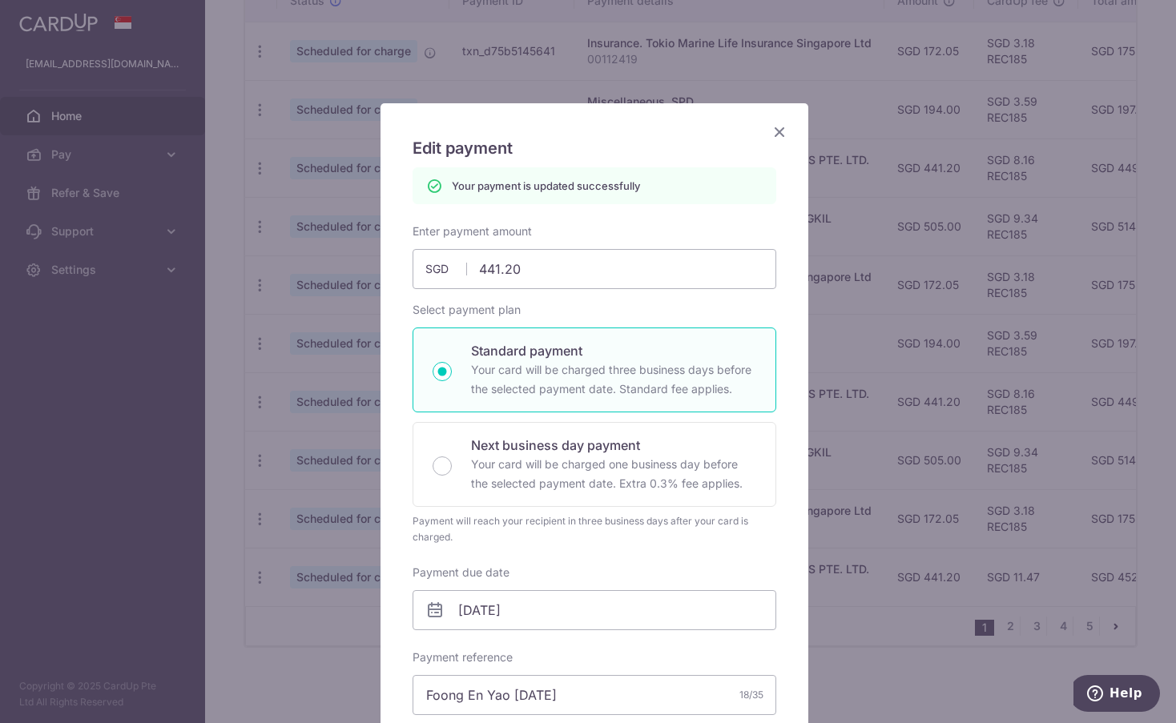
scroll to position [0, 0]
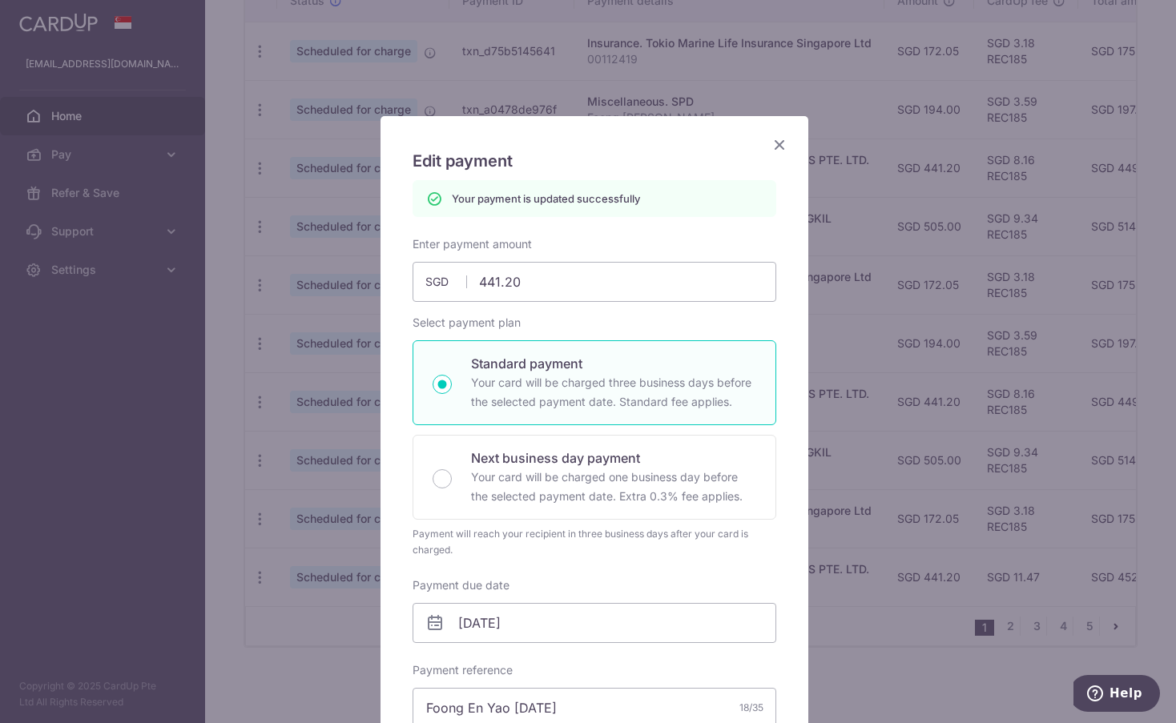
click at [776, 139] on icon "Close" at bounding box center [779, 145] width 19 height 20
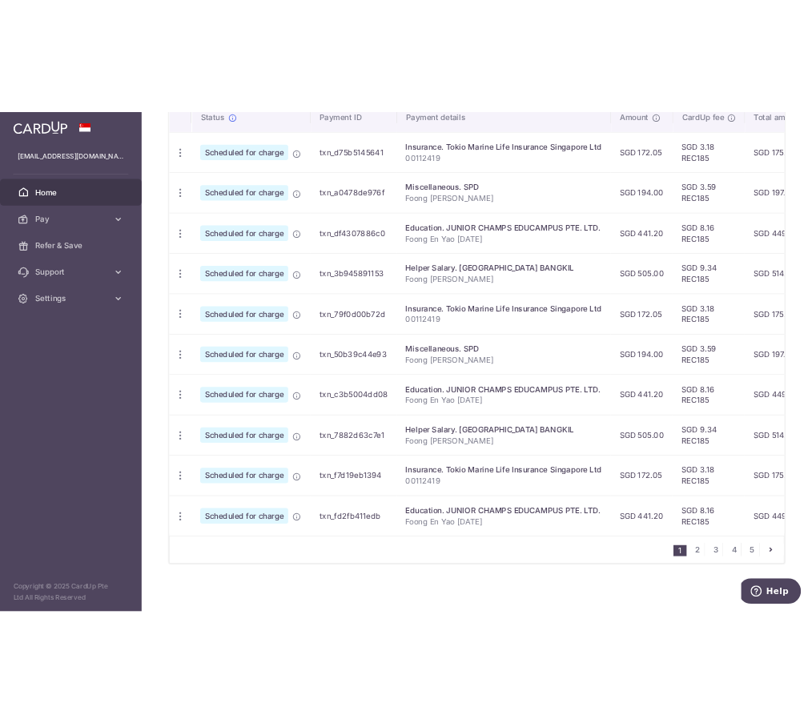
scroll to position [523, 0]
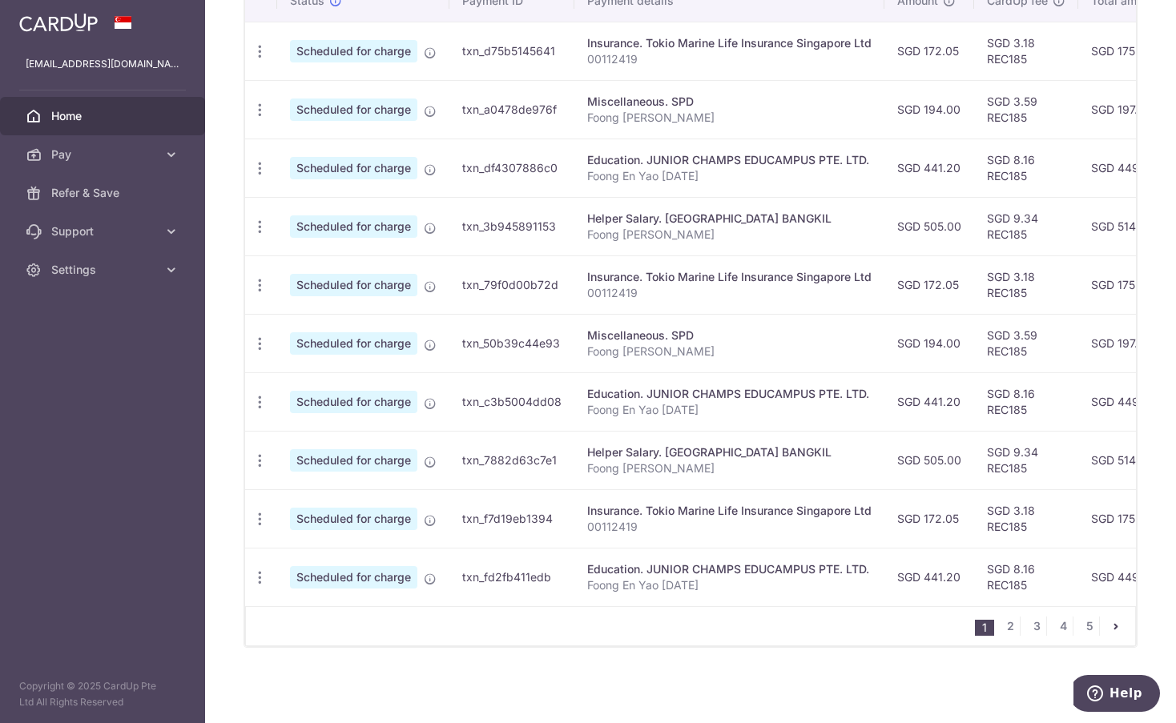
click at [489, 663] on div "× Pause Schedule Pause all future payments in this series Pause just this one p…" at bounding box center [690, 361] width 971 height 723
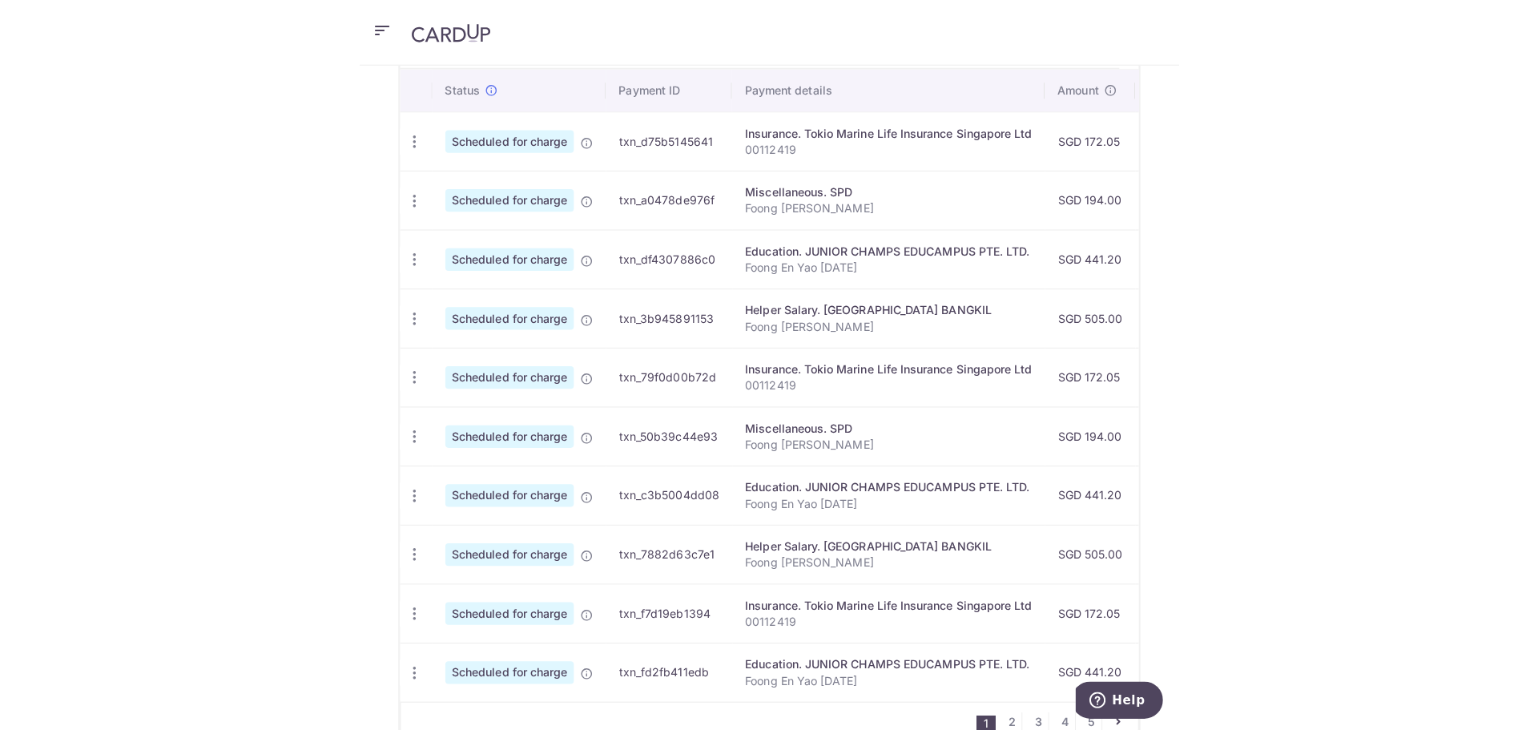
scroll to position [448, 0]
